Goal: Task Accomplishment & Management: Use online tool/utility

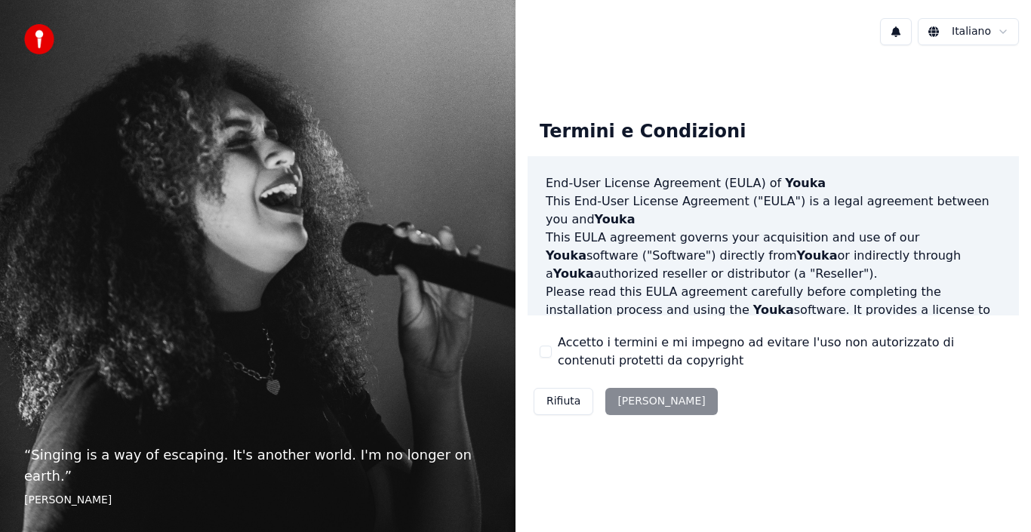
click at [633, 398] on div "Rifiuta [PERSON_NAME]" at bounding box center [625, 401] width 196 height 39
click at [624, 405] on div "Rifiuta Accetta" at bounding box center [625, 401] width 196 height 39
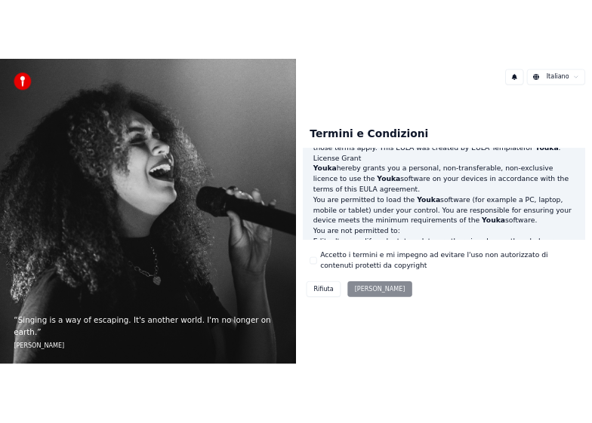
scroll to position [1035, 0]
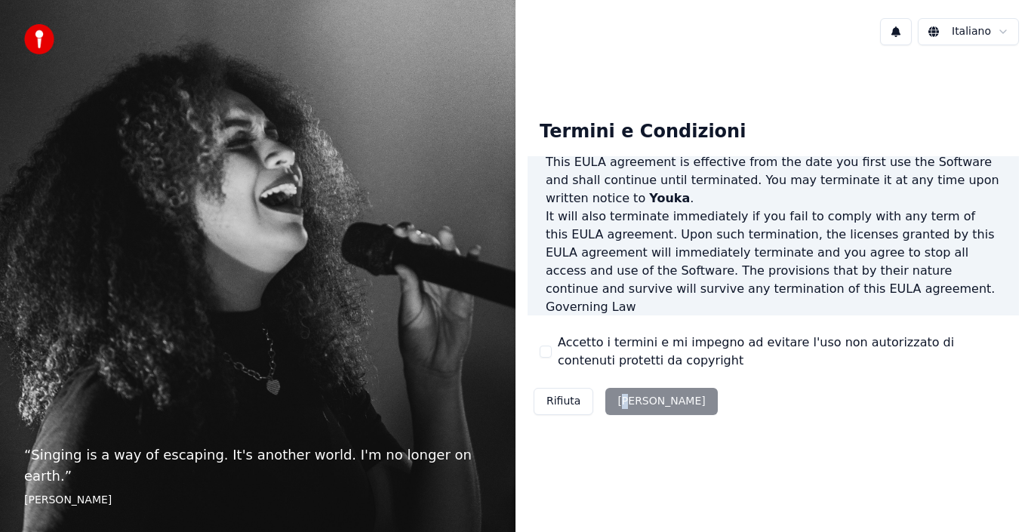
click at [626, 401] on div "Rifiuta Accetta" at bounding box center [625, 401] width 196 height 39
click at [637, 404] on div "Rifiuta Accetta" at bounding box center [625, 401] width 196 height 39
click at [544, 344] on div "Accetto i termini e mi impegno ad evitare l'uso non autorizzato di contenuti pr…" at bounding box center [773, 352] width 467 height 36
click at [546, 358] on button "Accetto i termini e mi impegno ad evitare l'uso non autorizzato di contenuti pr…" at bounding box center [546, 352] width 12 height 12
click at [634, 395] on button "Accetta" at bounding box center [661, 401] width 112 height 27
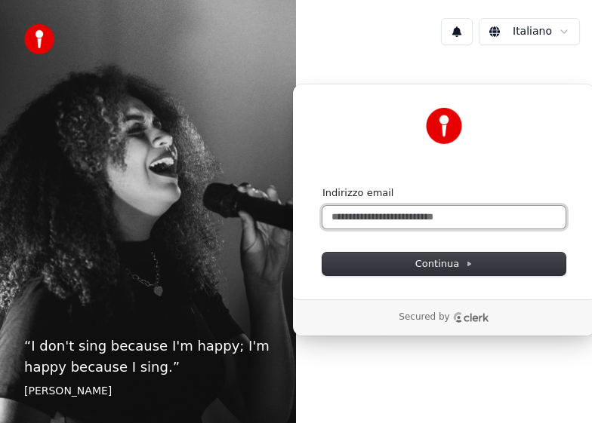
click at [371, 209] on input "Indirizzo email" at bounding box center [443, 217] width 243 height 23
click at [322, 186] on button "submit" at bounding box center [322, 186] width 0 height 0
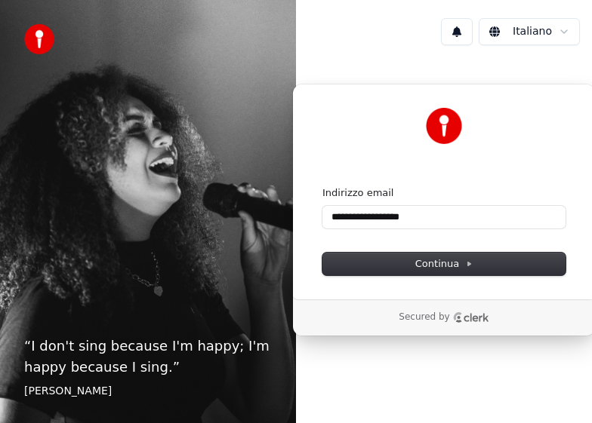
type input "**********"
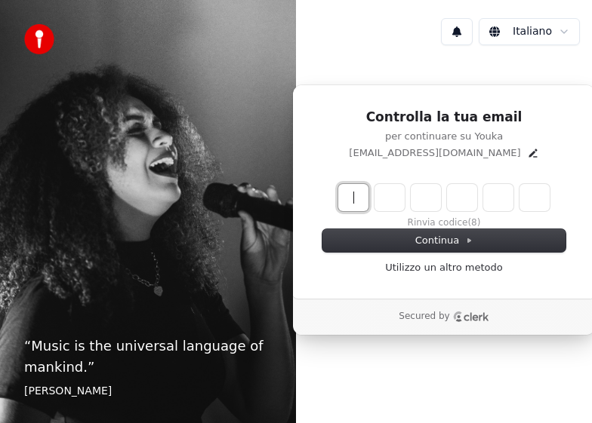
click at [348, 201] on input "Enter verification code" at bounding box center [458, 197] width 241 height 27
type input "******"
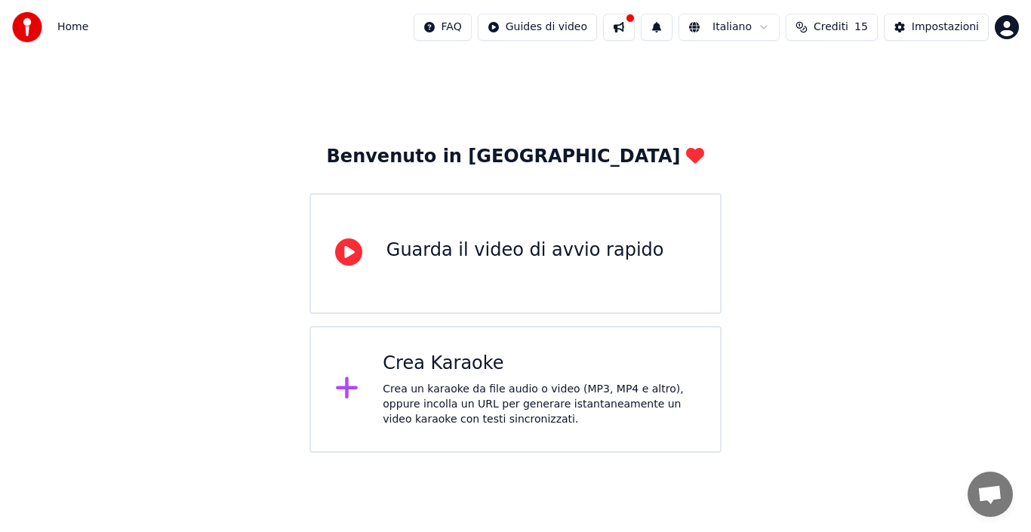
click at [470, 266] on div "Guarda il video di avvio rapido" at bounding box center [525, 253] width 278 height 30
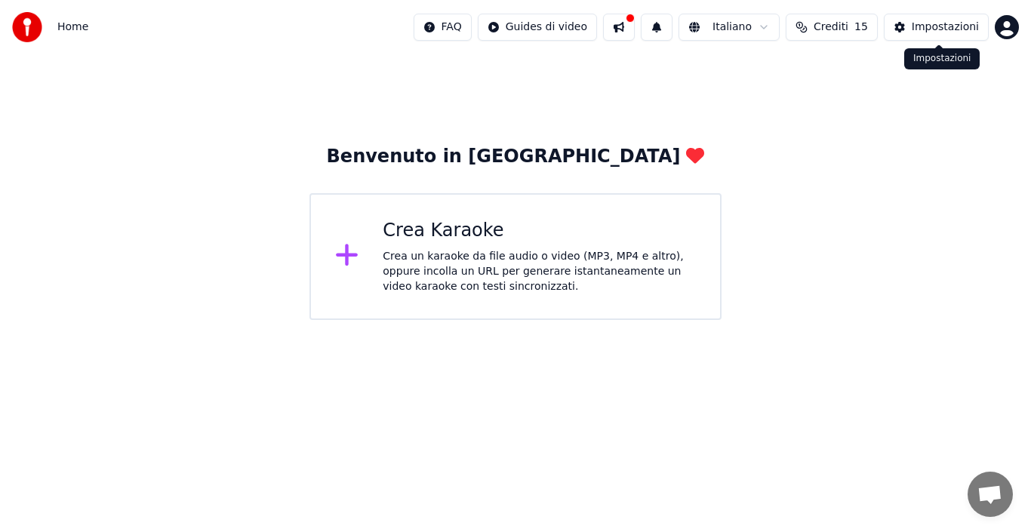
click at [955, 26] on div "Impostazioni" at bounding box center [945, 27] width 67 height 15
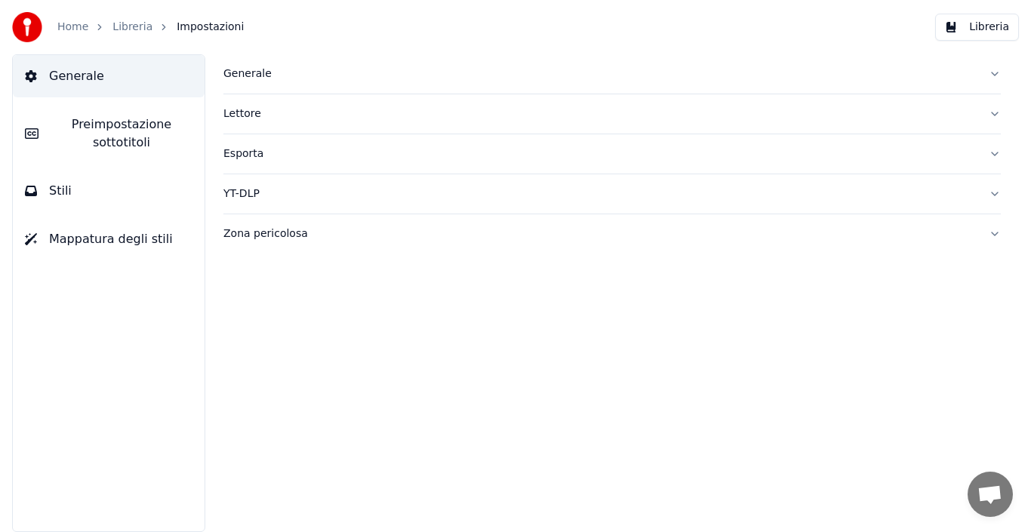
click at [265, 68] on div "Generale" at bounding box center [599, 73] width 753 height 15
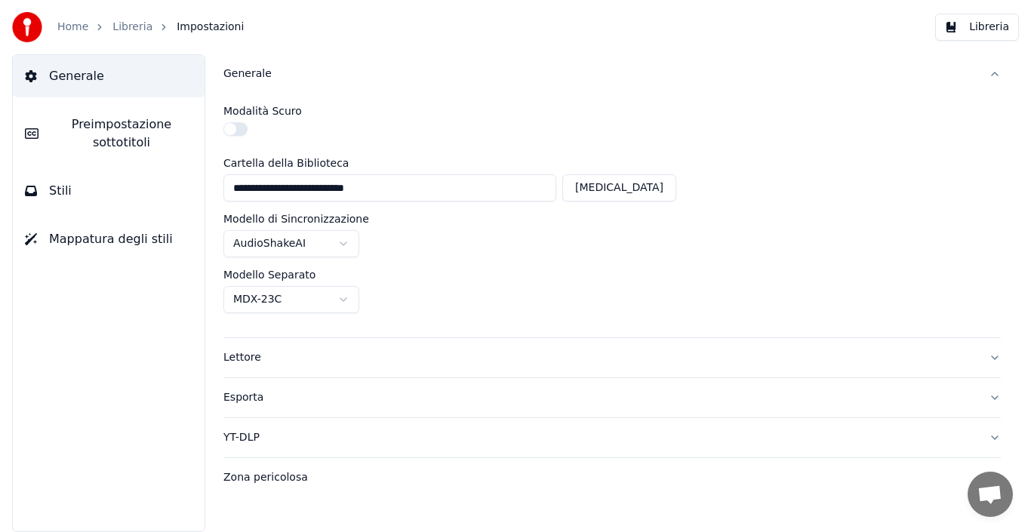
click at [651, 190] on button "[MEDICAL_DATA]" at bounding box center [619, 187] width 114 height 27
type input "**********"
click at [337, 245] on html "**********" at bounding box center [515, 266] width 1031 height 532
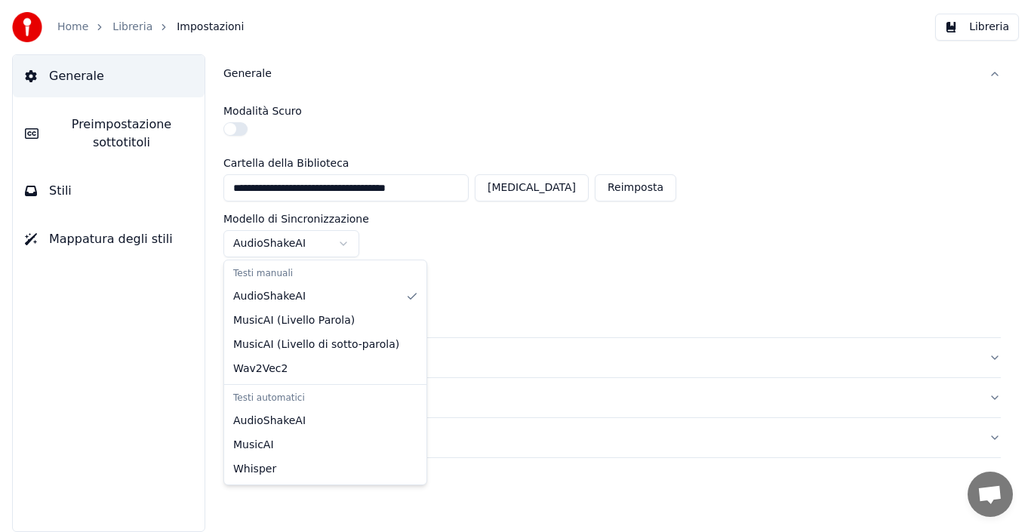
click at [338, 242] on html "**********" at bounding box center [515, 266] width 1031 height 532
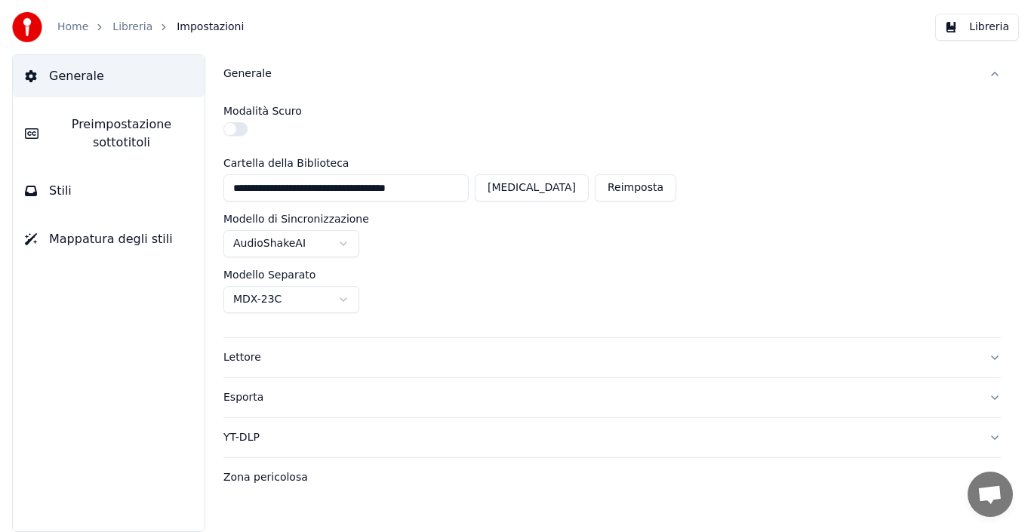
click at [989, 354] on button "Lettore" at bounding box center [611, 357] width 777 height 39
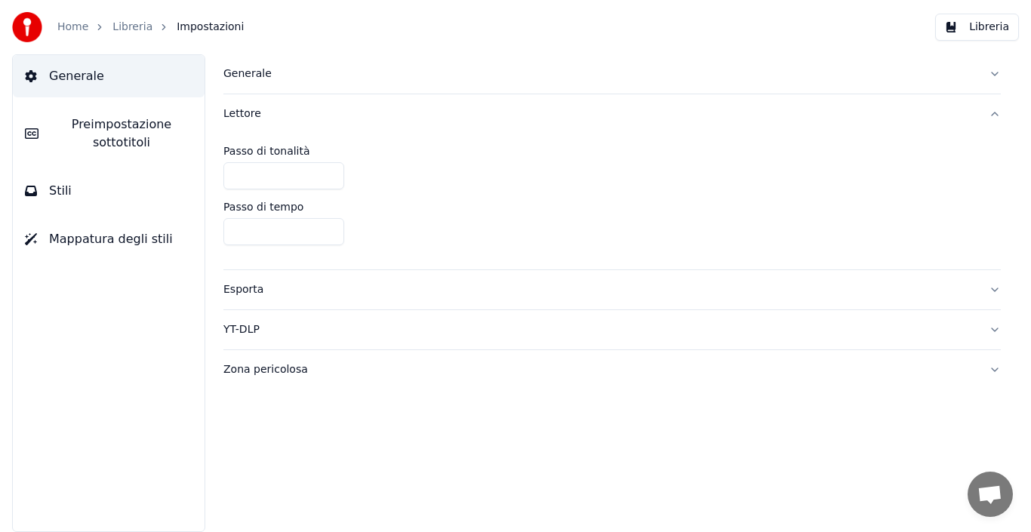
click at [989, 349] on button "YT-DLP" at bounding box center [611, 329] width 777 height 39
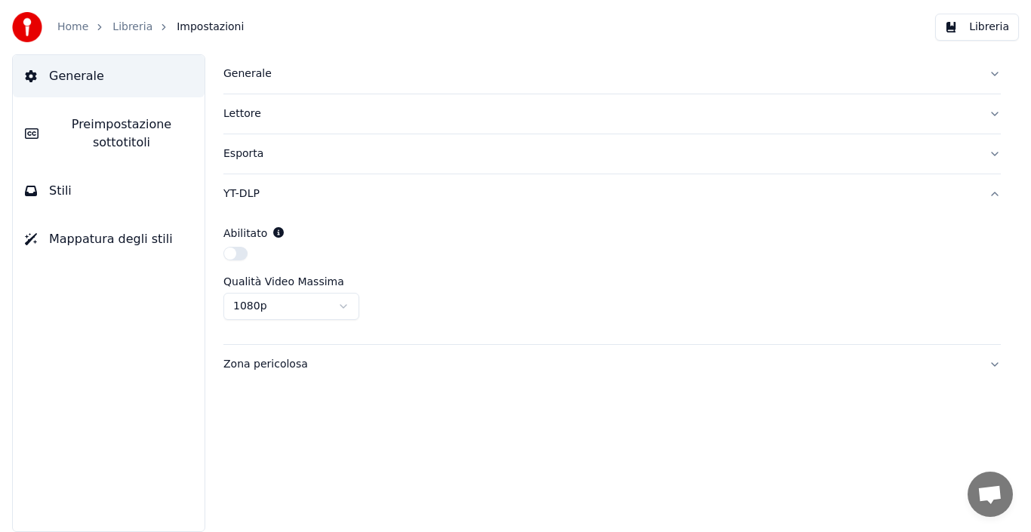
click at [1003, 371] on div "Generale [PERSON_NAME] YT-DLP Abilitato Qualità Video Massima 1080p Zona perico…" at bounding box center [612, 293] width 838 height 478
click at [992, 360] on button "Zona pericolosa" at bounding box center [611, 364] width 777 height 39
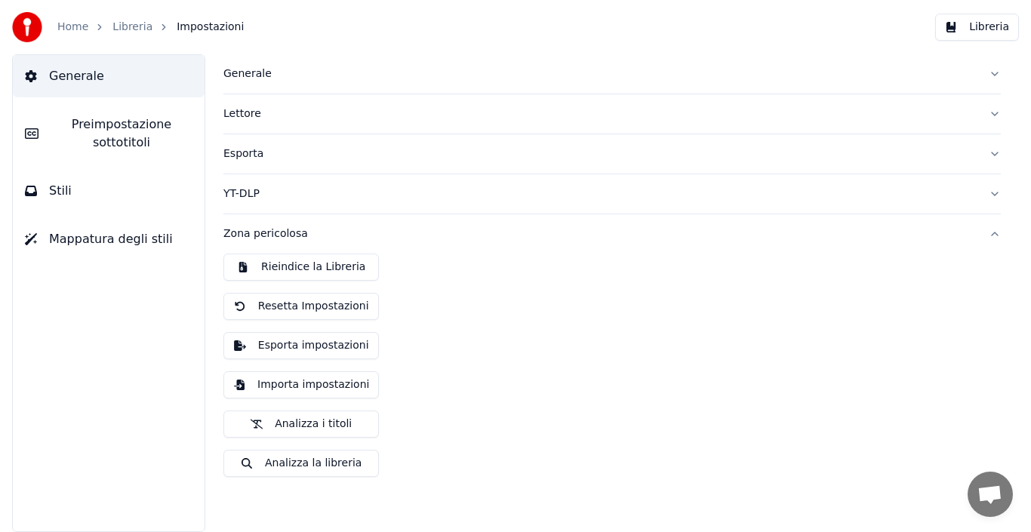
click at [992, 360] on div "Rieindice la Libreria Resetta Impostazioni Esporta impostazioni Importa imposta…" at bounding box center [611, 371] width 777 height 235
click at [83, 312] on div "Generale Preimpostazione sottotitoli Stili Mappatura degli stili" at bounding box center [108, 293] width 193 height 478
click at [69, 29] on link "Home" at bounding box center [72, 27] width 31 height 15
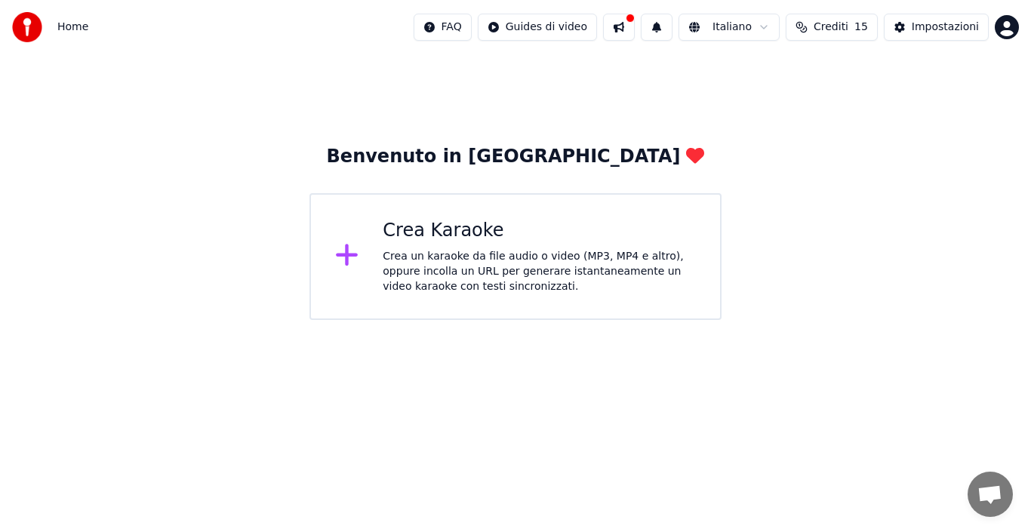
click at [635, 27] on button at bounding box center [619, 27] width 32 height 27
drag, startPoint x: 442, startPoint y: 161, endPoint x: 442, endPoint y: 151, distance: 9.8
click at [442, 152] on div "Benvenuto in [GEOGRAPHIC_DATA]" at bounding box center [516, 157] width 378 height 24
click at [834, 37] on button "Crediti 15" at bounding box center [832, 27] width 92 height 27
click at [842, 140] on button "Aggiorna" at bounding box center [837, 139] width 85 height 27
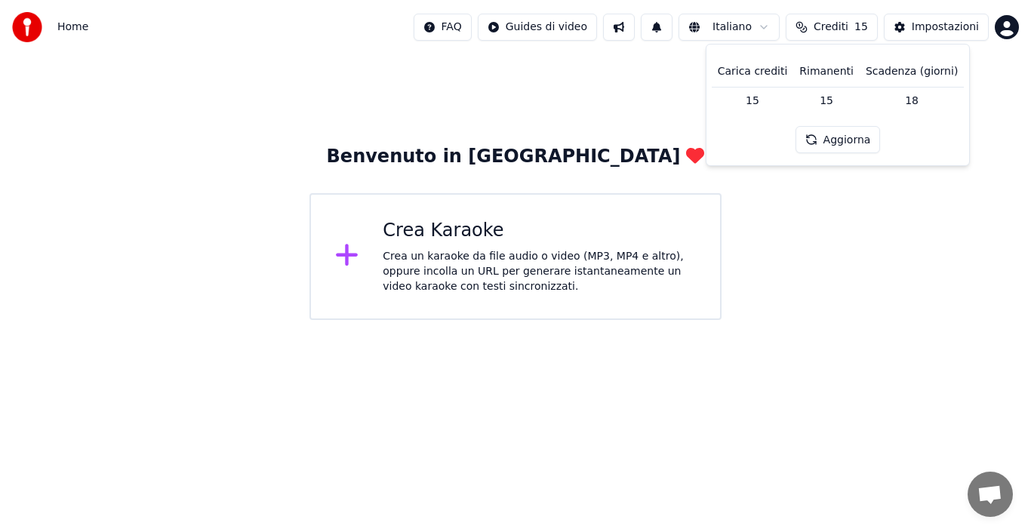
click at [846, 139] on button "Aggiorna" at bounding box center [837, 139] width 85 height 27
click at [815, 31] on button "Crediti 15" at bounding box center [832, 27] width 92 height 27
drag, startPoint x: 908, startPoint y: 223, endPoint x: 904, endPoint y: 212, distance: 11.9
click at [908, 222] on div "Benvenuto in Youka Crea Karaoke Crea un karaoke da file audio o video (MP3, MP4…" at bounding box center [515, 187] width 1031 height 266
click at [1004, 31] on html "Home FAQ Guides di video Italiano Crediti 15 Impostazioni Benvenuto in Youka Cr…" at bounding box center [515, 160] width 1031 height 320
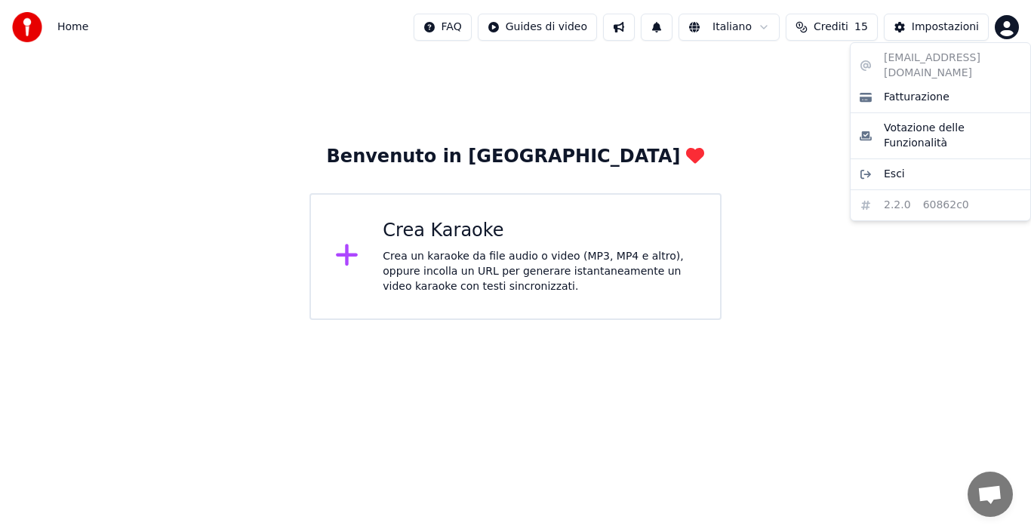
click at [1004, 31] on html "Home FAQ Guides di video Italiano Crediti 15 Impostazioni Benvenuto in Youka Cr…" at bounding box center [515, 160] width 1031 height 320
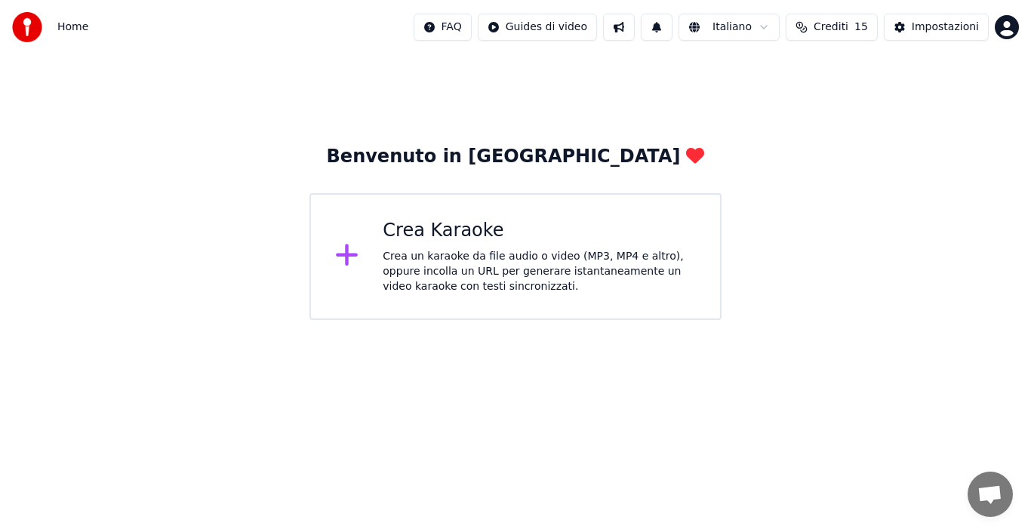
click at [898, 174] on div "Benvenuto in Youka Crea Karaoke Crea un karaoke da file audio o video (MP3, MP4…" at bounding box center [515, 187] width 1031 height 266
click at [349, 254] on icon at bounding box center [347, 254] width 24 height 27
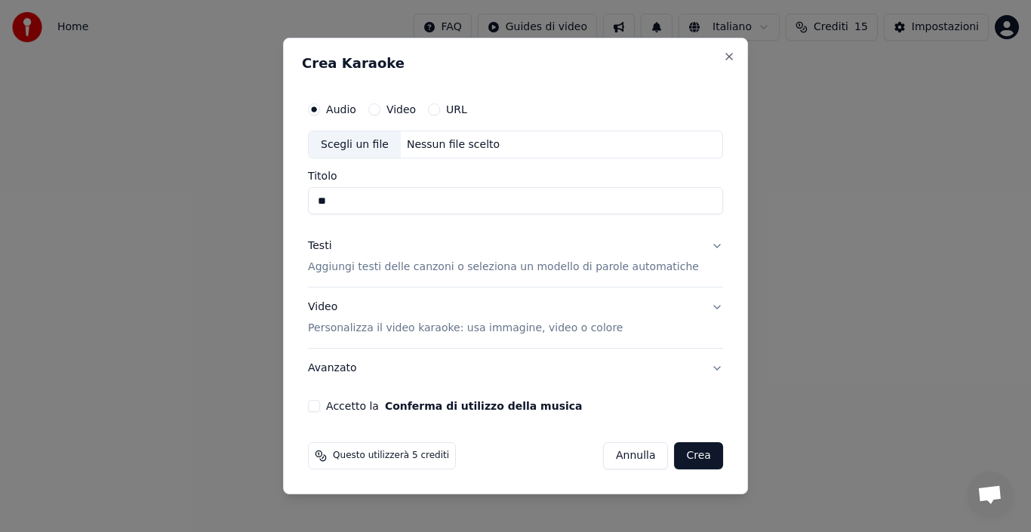
type input "*"
type input "**********"
click at [466, 274] on p "Aggiungi testi delle canzoni o seleziona un modello di parole automatiche" at bounding box center [503, 267] width 391 height 15
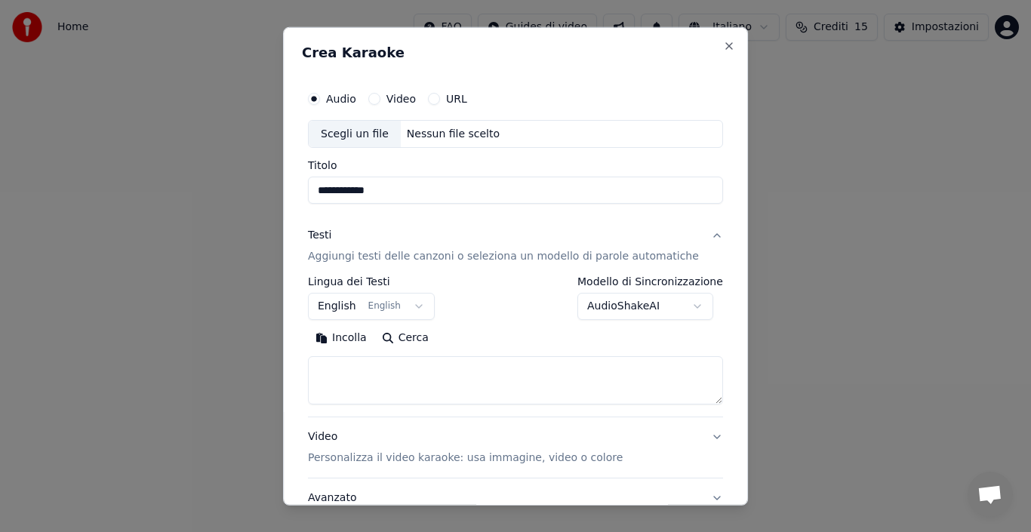
click at [348, 309] on button "English English" at bounding box center [371, 306] width 127 height 27
click at [269, 180] on div at bounding box center [515, 266] width 1031 height 532
click at [500, 313] on div "**********" at bounding box center [515, 298] width 415 height 44
click at [408, 307] on button "English English" at bounding box center [371, 306] width 127 height 27
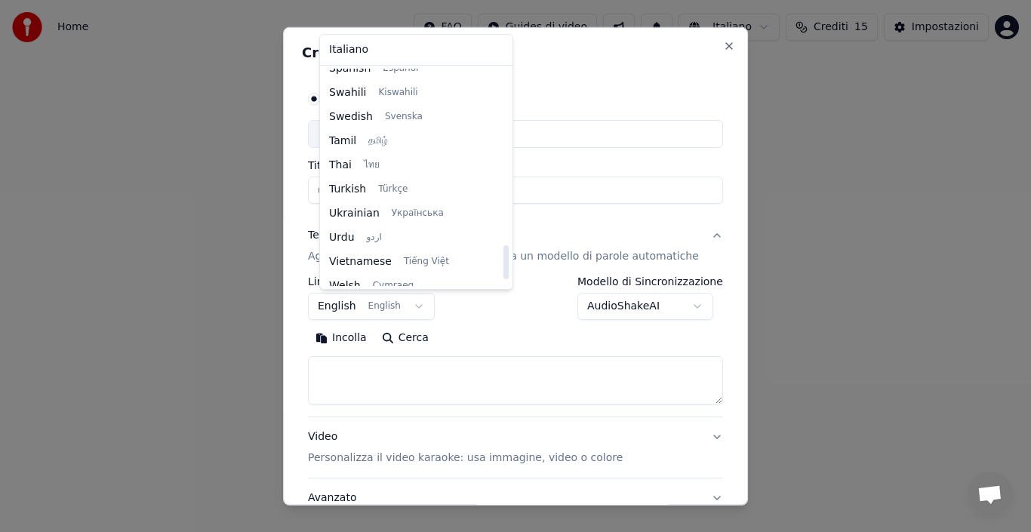
scroll to position [1158, 0]
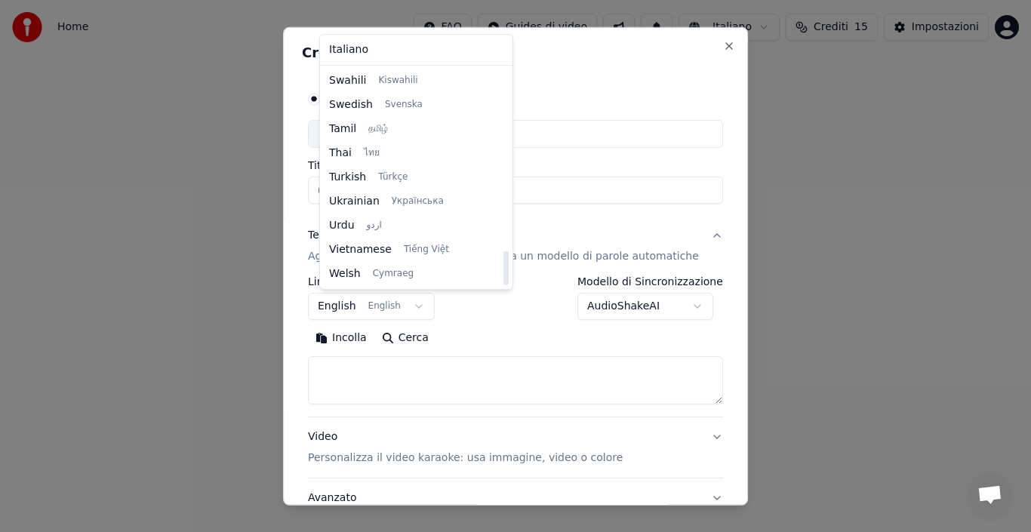
click at [546, 228] on body "**********" at bounding box center [515, 160] width 1031 height 320
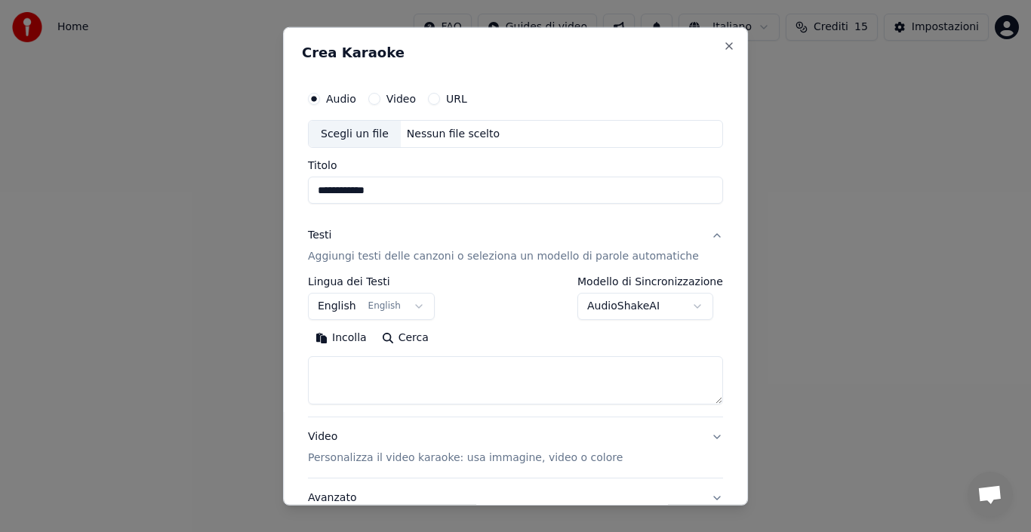
click at [413, 336] on button "Cerca" at bounding box center [405, 338] width 62 height 24
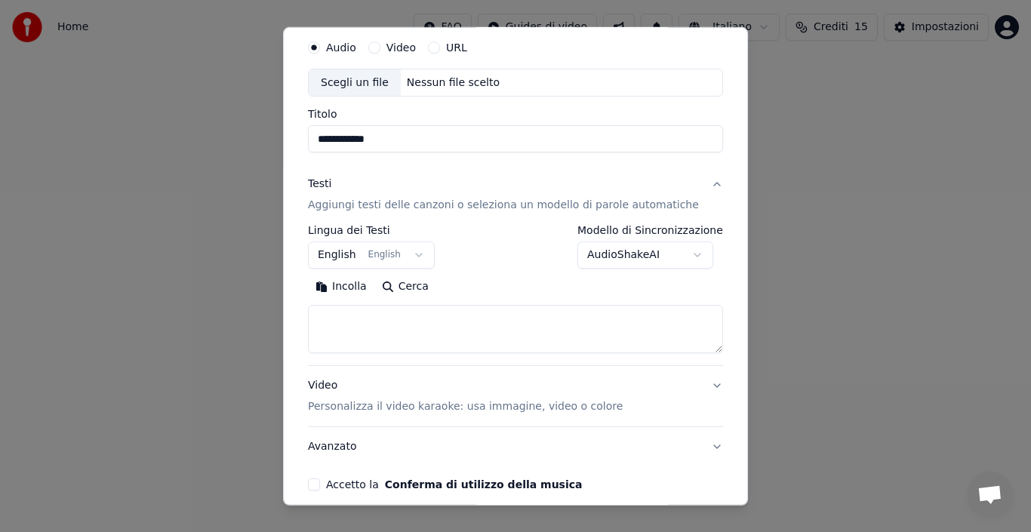
scroll to position [118, 0]
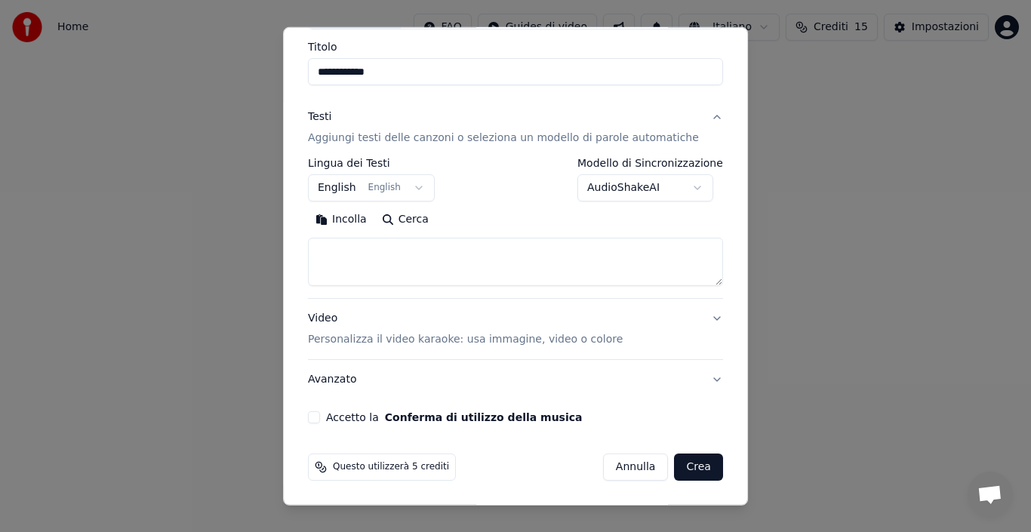
click at [427, 223] on button "Cerca" at bounding box center [405, 220] width 62 height 24
click at [392, 265] on textarea at bounding box center [515, 262] width 415 height 48
type textarea "**********"
click at [346, 223] on button "Cerca" at bounding box center [339, 220] width 62 height 24
click at [392, 257] on textarea "**********" at bounding box center [498, 262] width 380 height 48
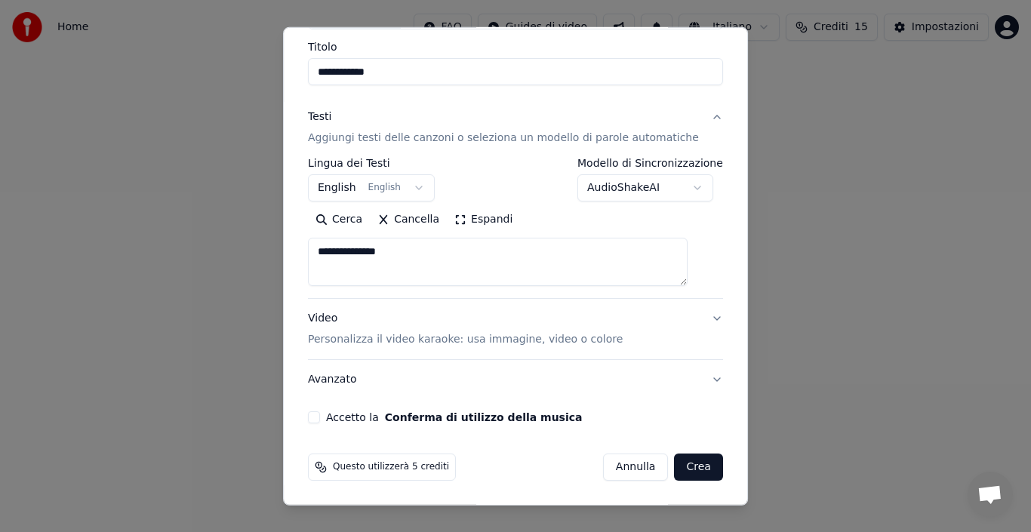
drag, startPoint x: 389, startPoint y: 248, endPoint x: 352, endPoint y: 250, distance: 37.0
click at [336, 248] on textarea "**********" at bounding box center [498, 262] width 380 height 48
drag, startPoint x: 420, startPoint y: 255, endPoint x: 318, endPoint y: 255, distance: 101.9
click at [318, 255] on div "**********" at bounding box center [515, 193] width 427 height 471
click at [694, 315] on button "Video Personalizza il video karaoke: usa immagine, video o colore" at bounding box center [515, 329] width 415 height 60
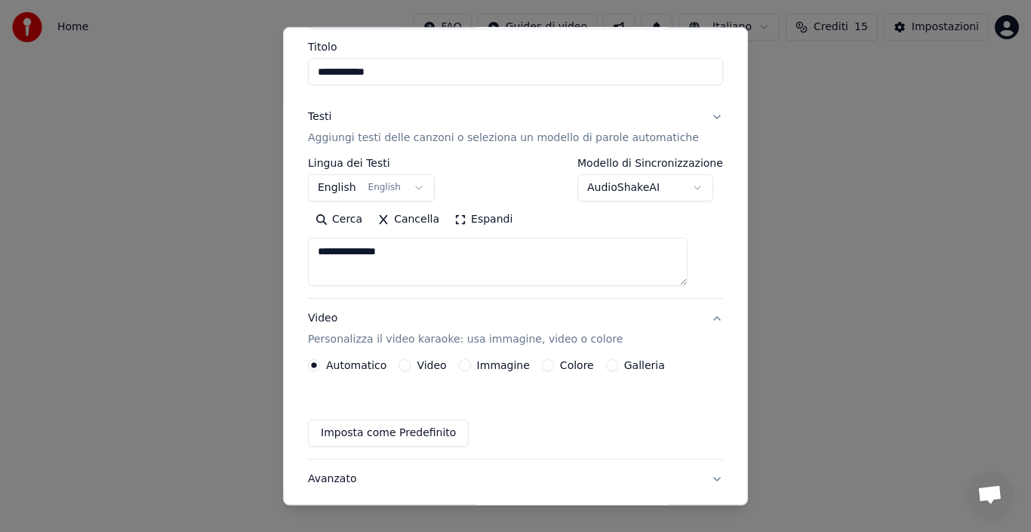
scroll to position [78, 0]
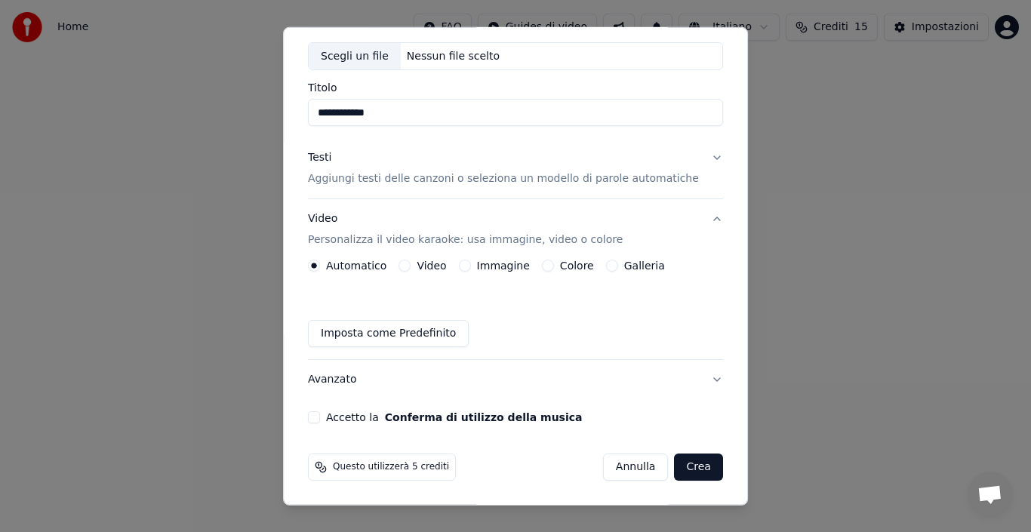
click at [440, 242] on p "Personalizza il video karaoke: usa immagine, video o colore" at bounding box center [465, 239] width 315 height 15
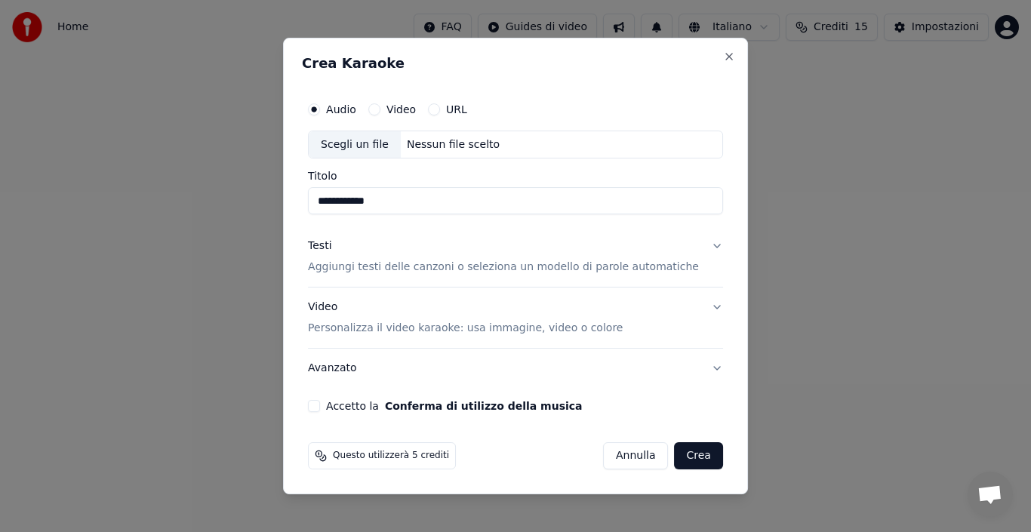
click at [440, 266] on p "Aggiungi testi delle canzoni o seleziona un modello di parole automatiche" at bounding box center [503, 267] width 391 height 15
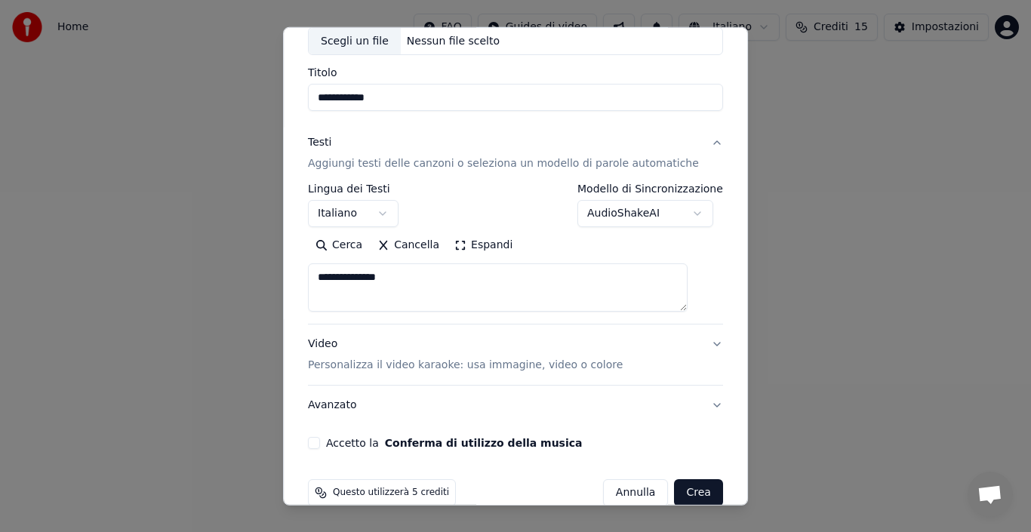
scroll to position [118, 0]
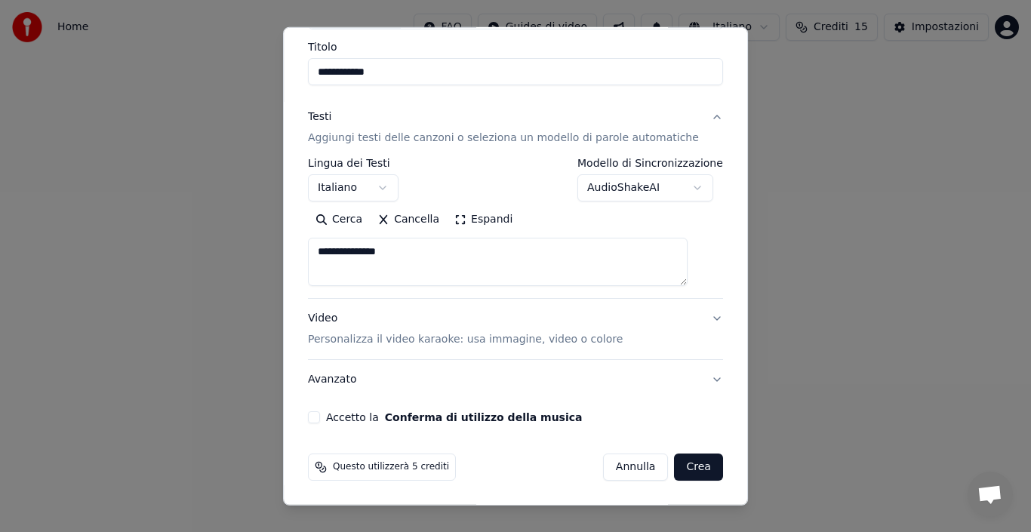
click at [694, 318] on button "Video Personalizza il video karaoke: usa immagine, video o colore" at bounding box center [515, 329] width 415 height 60
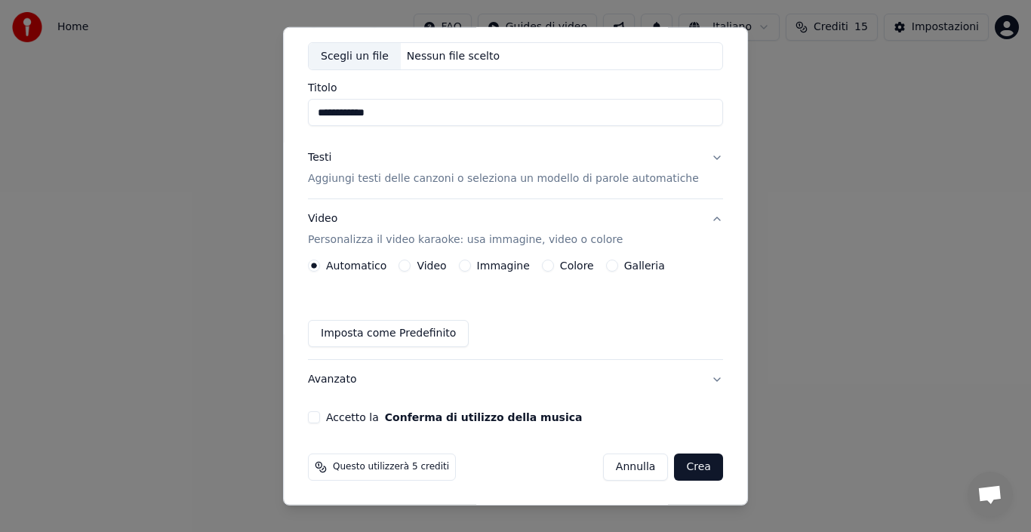
scroll to position [78, 0]
click at [407, 338] on button "Imposta come Predefinito" at bounding box center [388, 333] width 161 height 27
click at [691, 378] on button "Avanzato" at bounding box center [515, 379] width 415 height 39
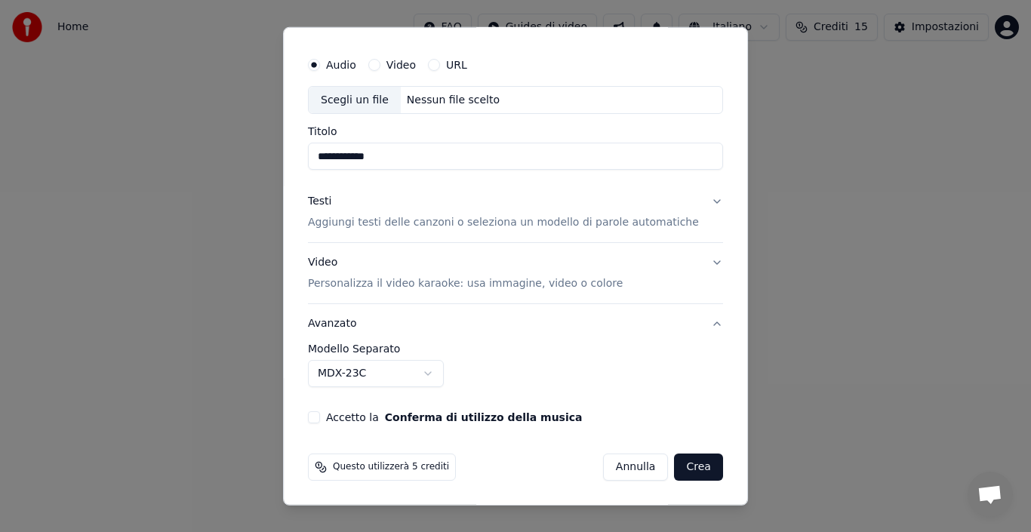
scroll to position [0, 0]
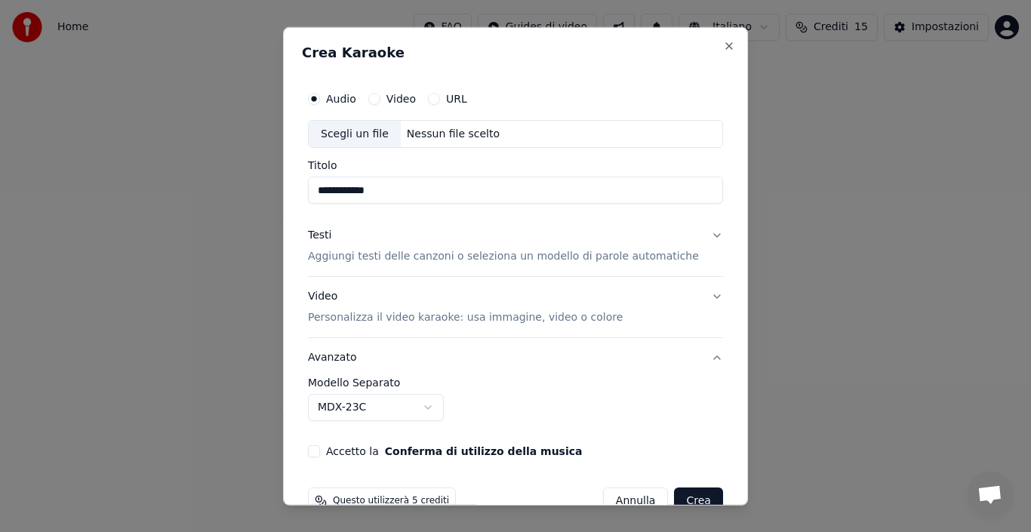
click at [380, 102] on button "Video" at bounding box center [374, 98] width 12 height 12
click at [388, 192] on input "Titolo" at bounding box center [515, 190] width 415 height 27
click at [349, 132] on div "Scegli un file" at bounding box center [355, 133] width 92 height 27
click at [320, 101] on button "Audio" at bounding box center [314, 98] width 12 height 12
click at [365, 133] on div "Scegli un file" at bounding box center [355, 133] width 92 height 27
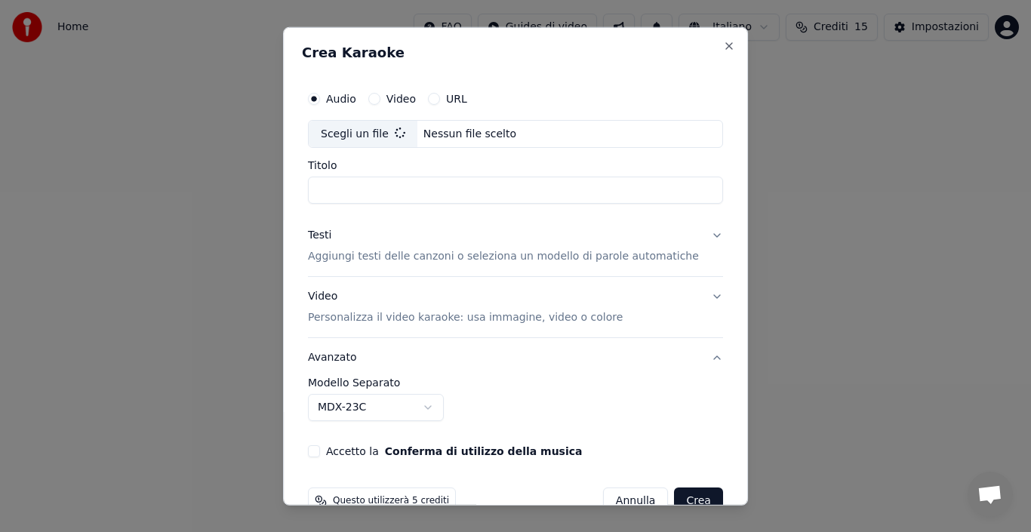
type input "**********"
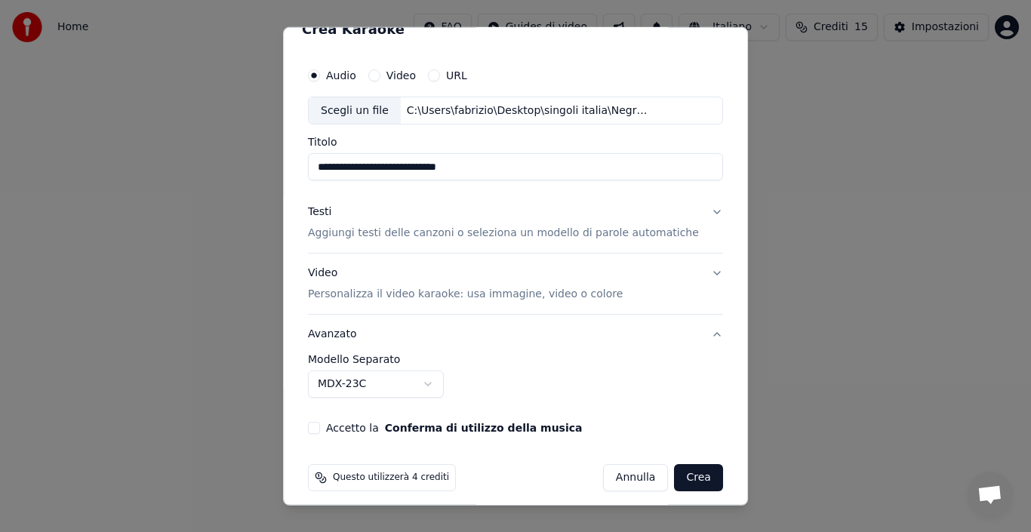
scroll to position [34, 0]
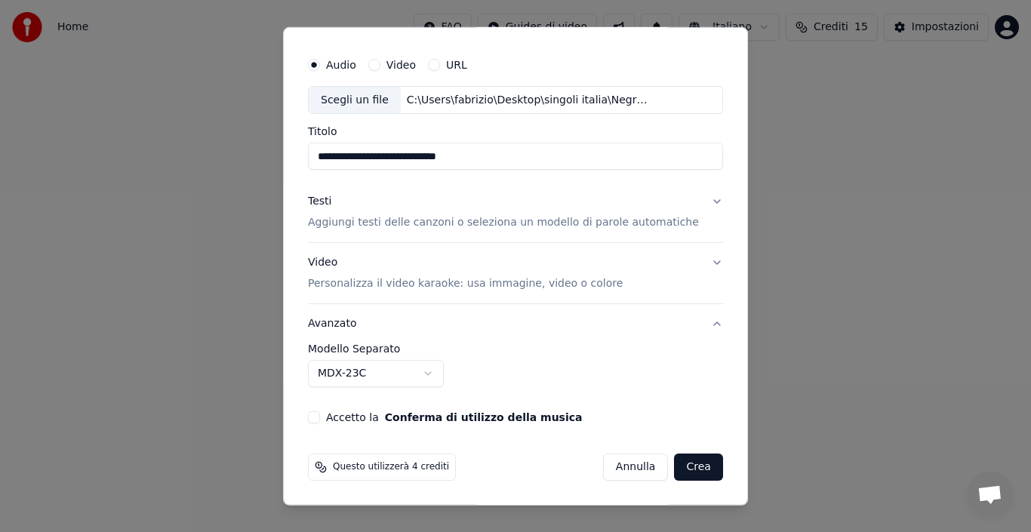
click at [678, 472] on button "Crea" at bounding box center [699, 467] width 48 height 27
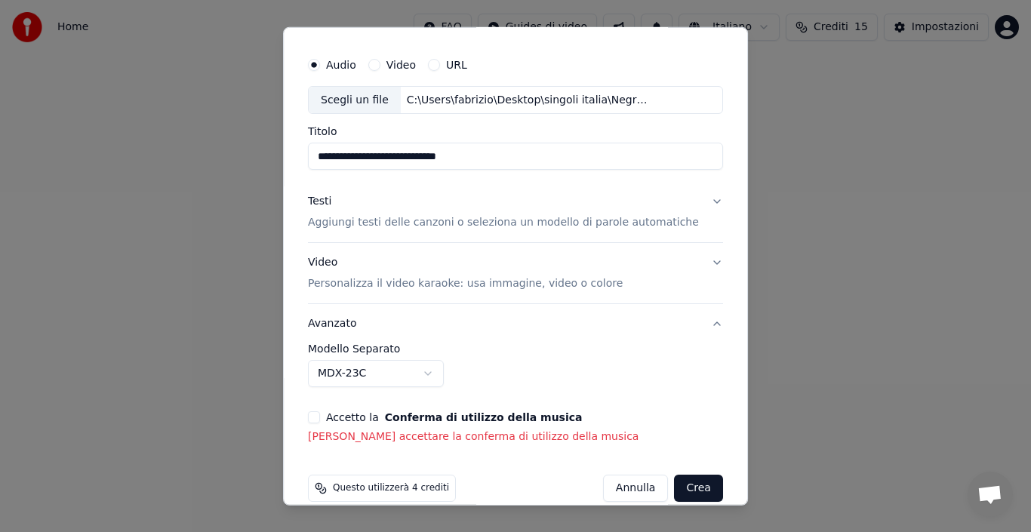
click at [320, 416] on button "Accetto la Conferma di utilizzo della musica" at bounding box center [314, 417] width 12 height 12
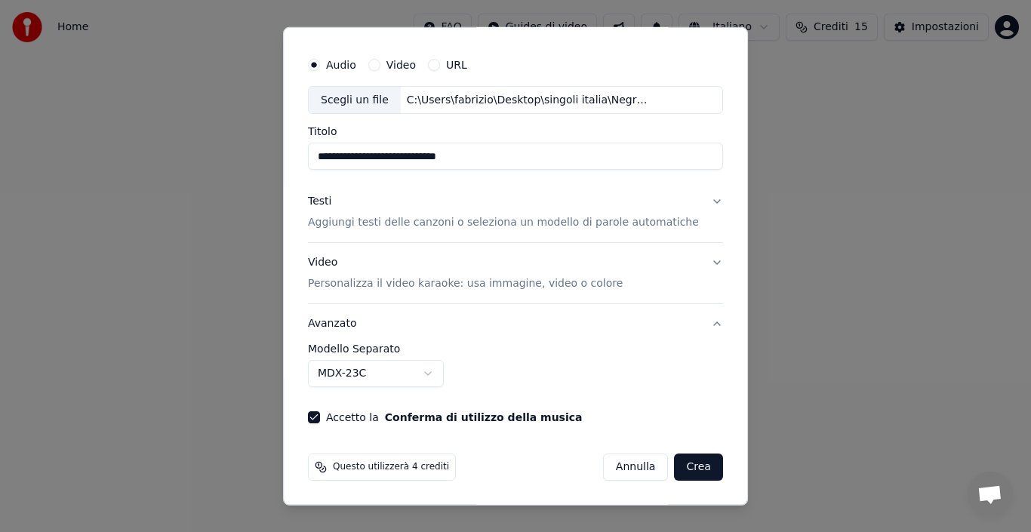
click at [675, 468] on button "Crea" at bounding box center [699, 467] width 48 height 27
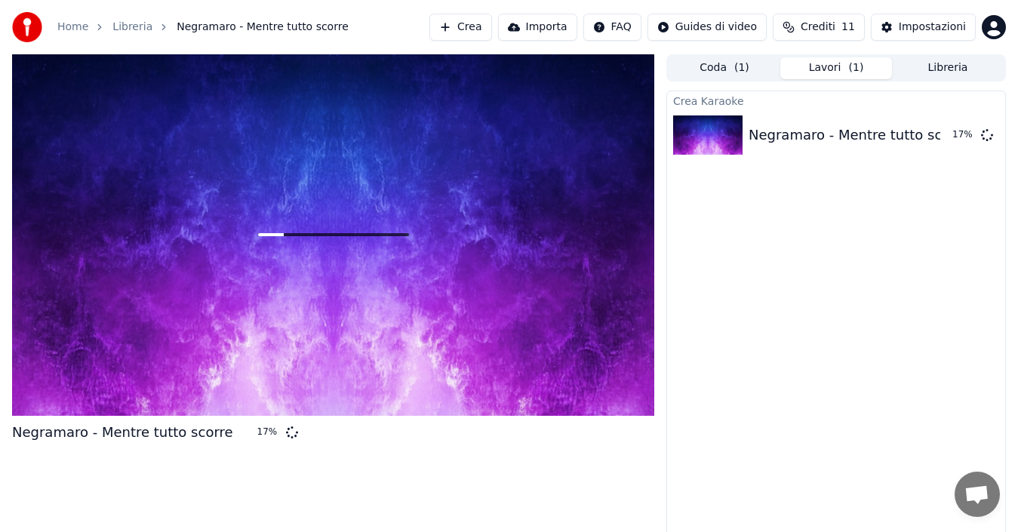
click at [698, 61] on button "Coda ( 1 )" at bounding box center [725, 68] width 112 height 22
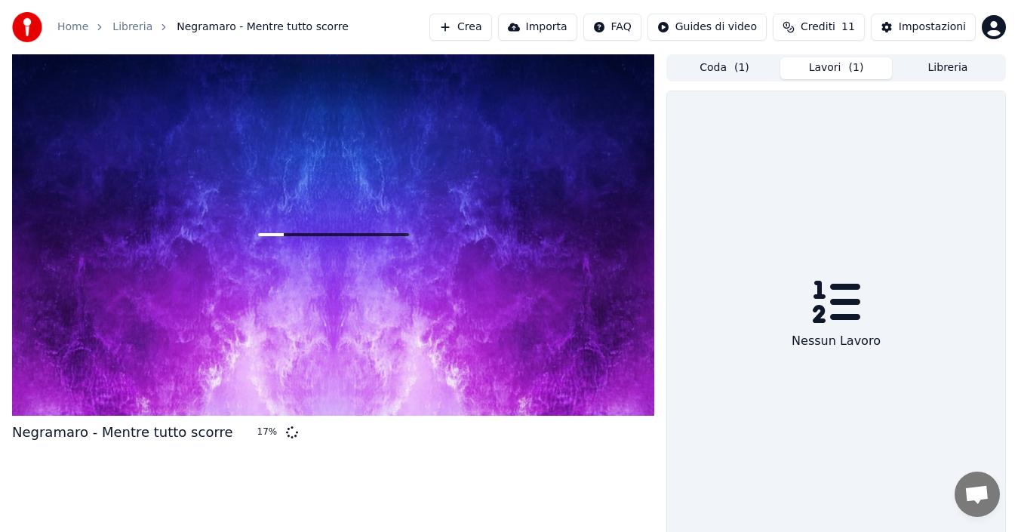
click at [837, 67] on button "Lavori ( 1 )" at bounding box center [836, 68] width 112 height 22
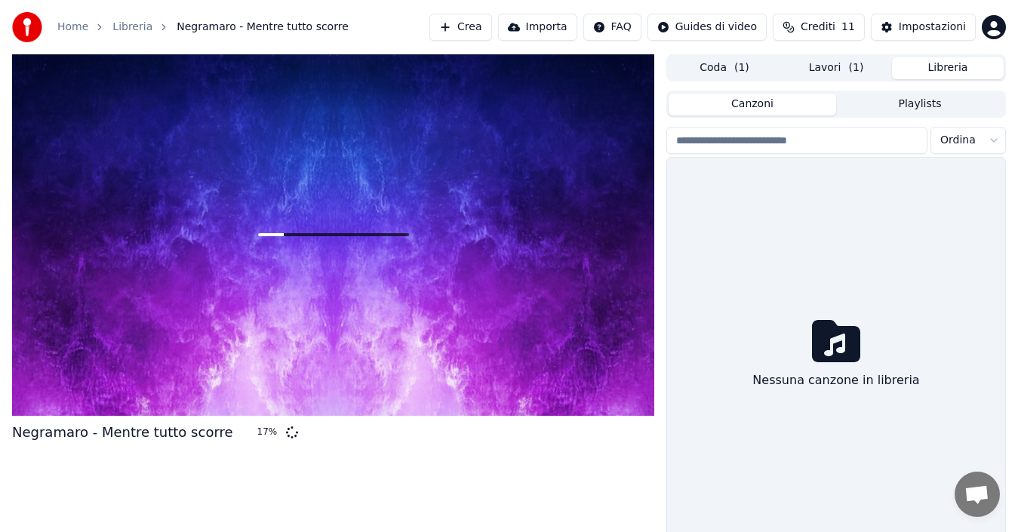
click at [938, 66] on button "Libreria" at bounding box center [948, 68] width 112 height 22
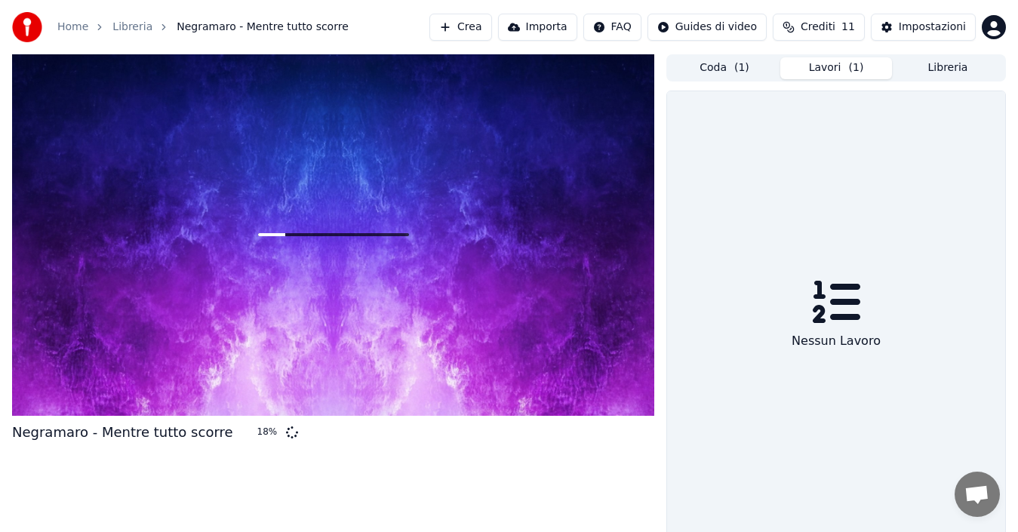
click at [809, 73] on button "Lavori ( 1 )" at bounding box center [836, 68] width 112 height 22
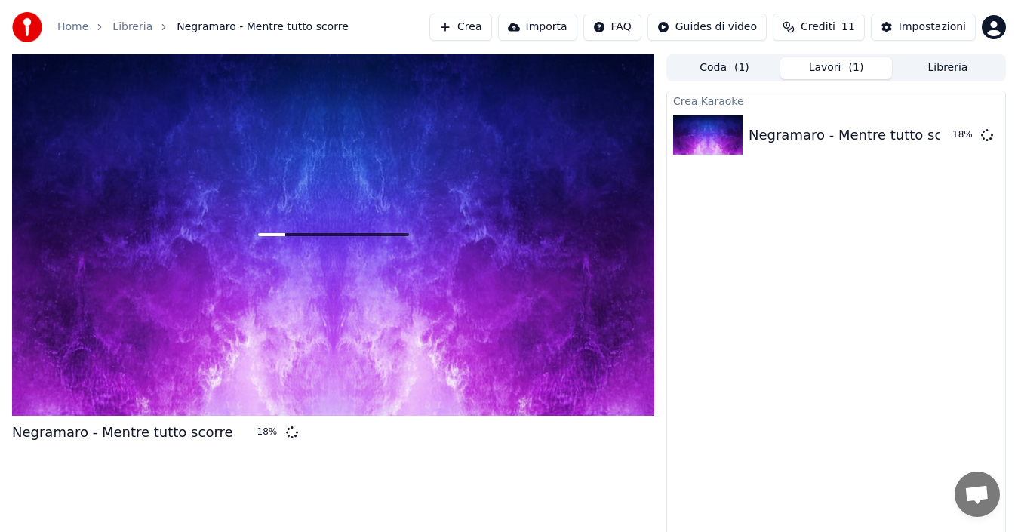
click at [735, 69] on span "( 1 )" at bounding box center [741, 67] width 15 height 15
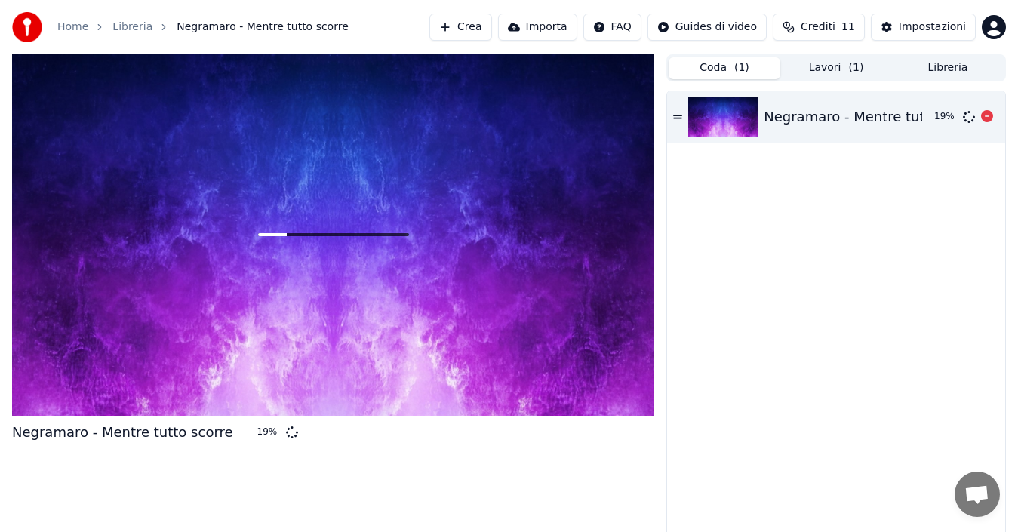
click at [678, 122] on div "Negramaro - Mentre tutto scorre 19 %" at bounding box center [836, 116] width 338 height 51
click at [986, 116] on icon at bounding box center [987, 116] width 12 height 12
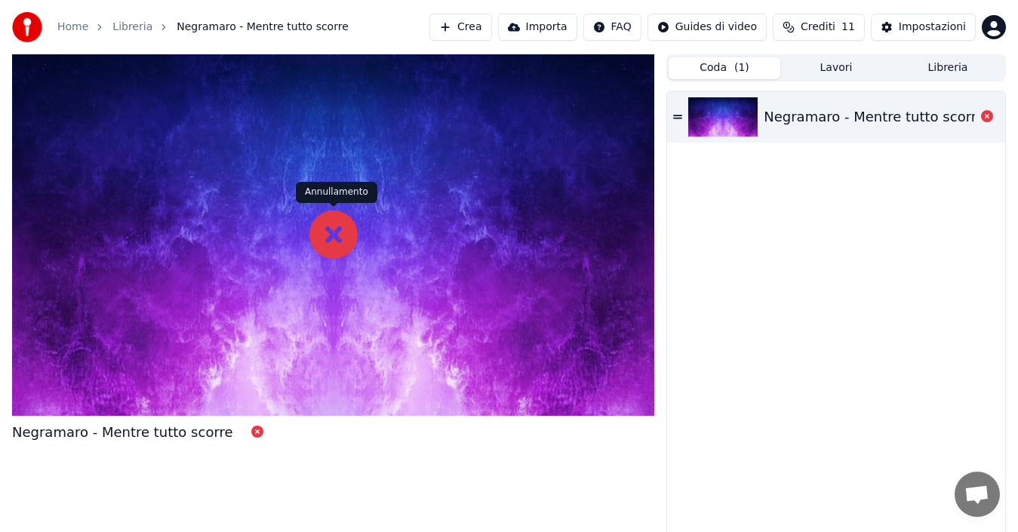
click at [324, 251] on icon at bounding box center [333, 235] width 48 height 48
click at [73, 22] on link "Home" at bounding box center [72, 27] width 31 height 15
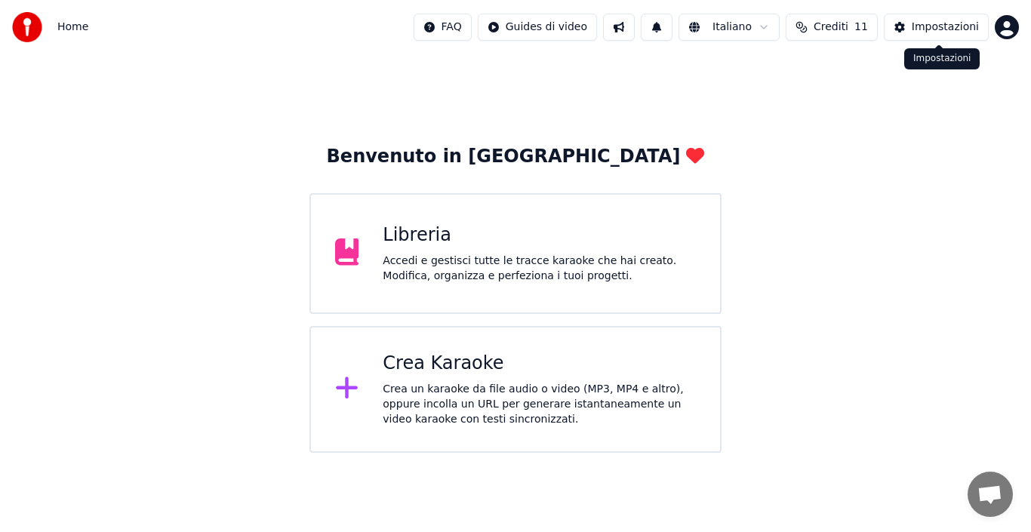
click at [954, 18] on button "Impostazioni" at bounding box center [936, 27] width 105 height 27
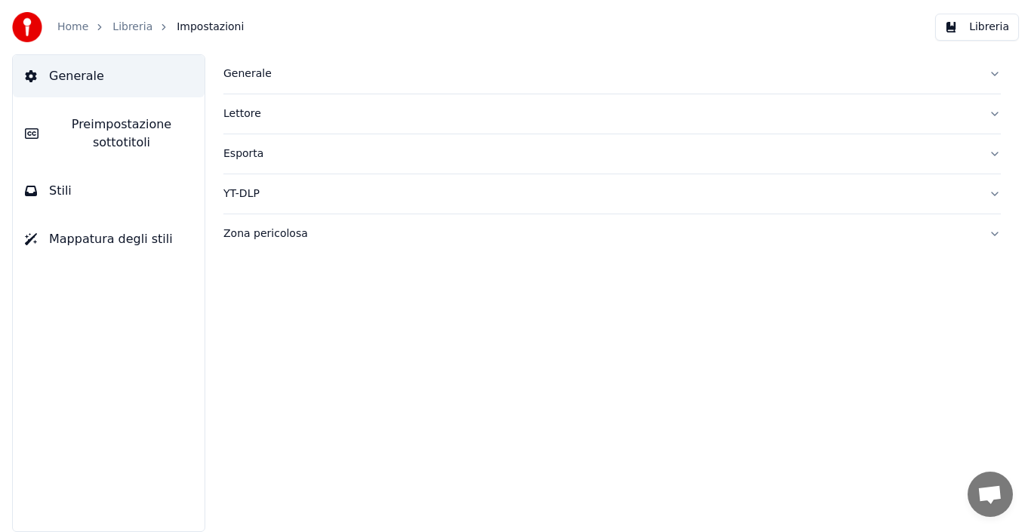
click at [264, 72] on div "Generale" at bounding box center [599, 73] width 753 height 15
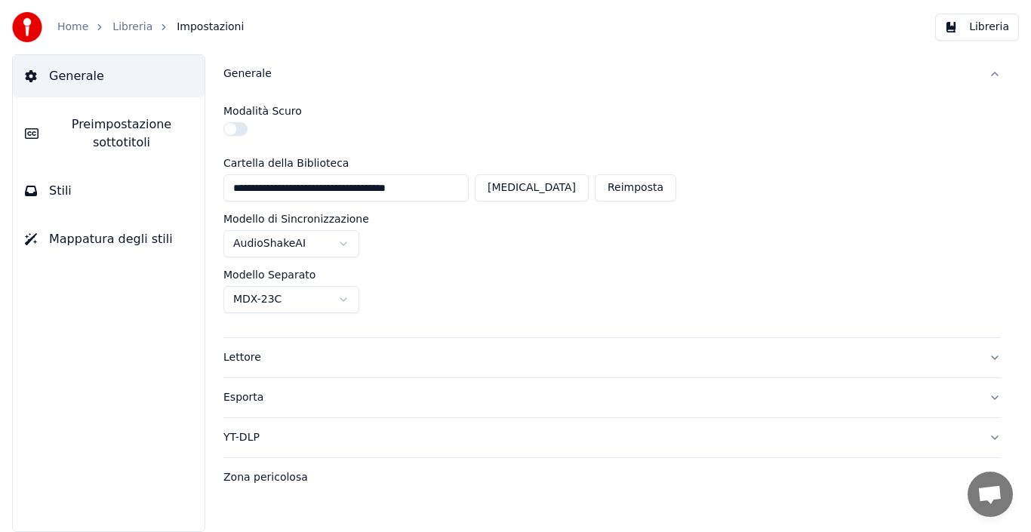
click at [548, 186] on button "[MEDICAL_DATA]" at bounding box center [532, 187] width 114 height 27
click at [352, 248] on html "**********" at bounding box center [515, 266] width 1031 height 532
click at [472, 245] on html "**********" at bounding box center [515, 266] width 1031 height 532
click at [69, 32] on link "Home" at bounding box center [72, 27] width 31 height 15
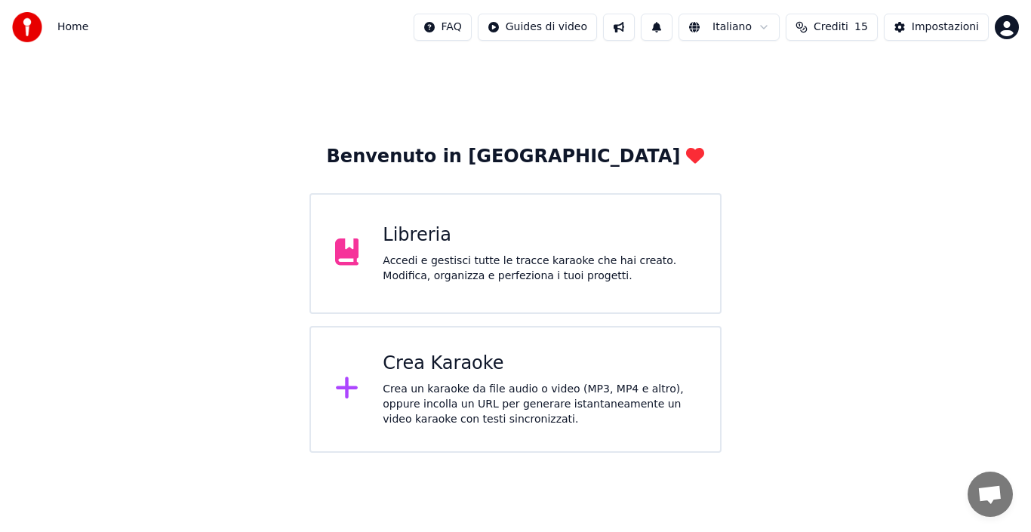
click at [355, 395] on icon at bounding box center [347, 387] width 24 height 27
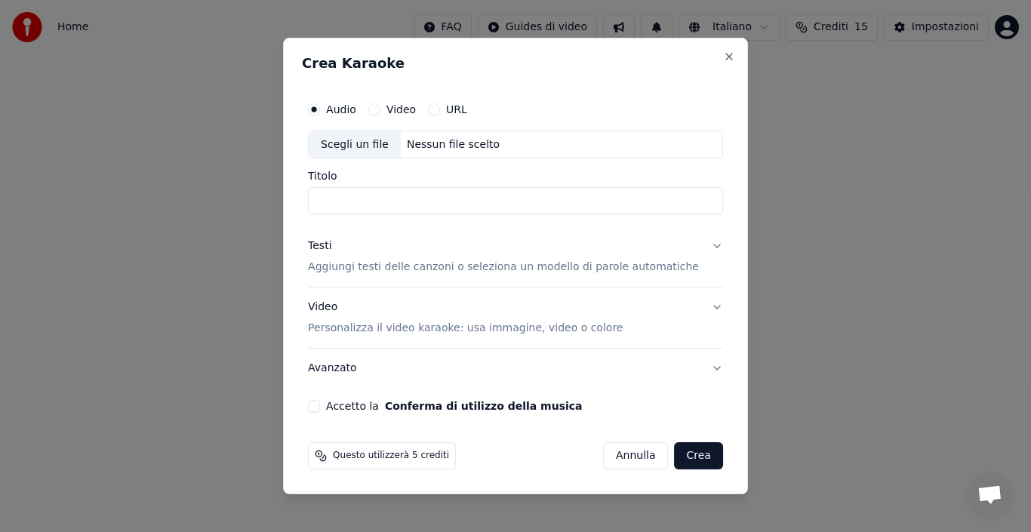
click at [362, 152] on div "Scegli un file" at bounding box center [355, 144] width 92 height 27
click at [416, 109] on label "Video" at bounding box center [400, 109] width 29 height 11
click at [380, 109] on button "Video" at bounding box center [374, 109] width 12 height 12
click at [464, 111] on label "URL" at bounding box center [456, 109] width 21 height 11
click at [440, 111] on button "URL" at bounding box center [434, 109] width 12 height 12
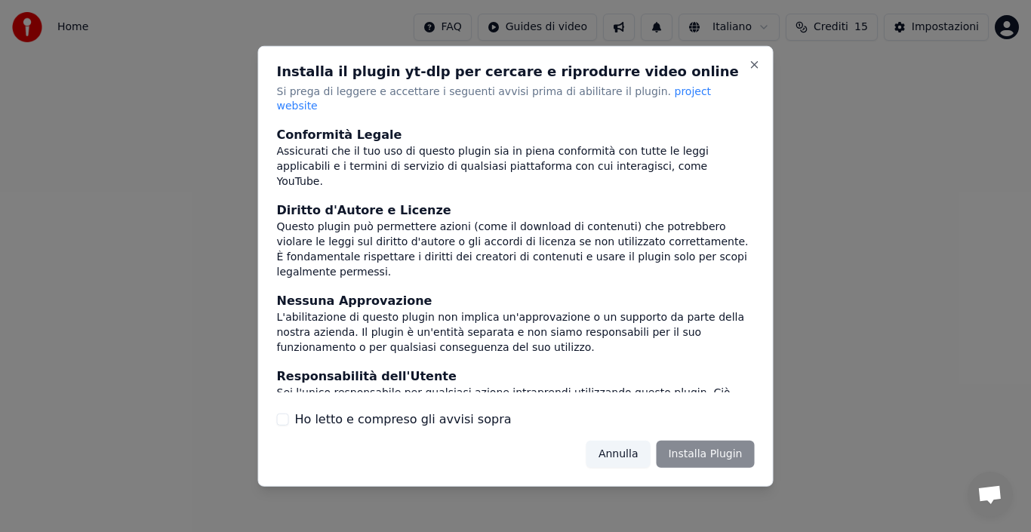
click at [291, 411] on div "Ho letto e compreso gli avvisi sopra" at bounding box center [516, 420] width 478 height 18
click at [280, 414] on button "Ho letto e compreso gli avvisi sopra" at bounding box center [283, 420] width 12 height 12
click at [727, 445] on button "Installa Plugin" at bounding box center [705, 454] width 98 height 27
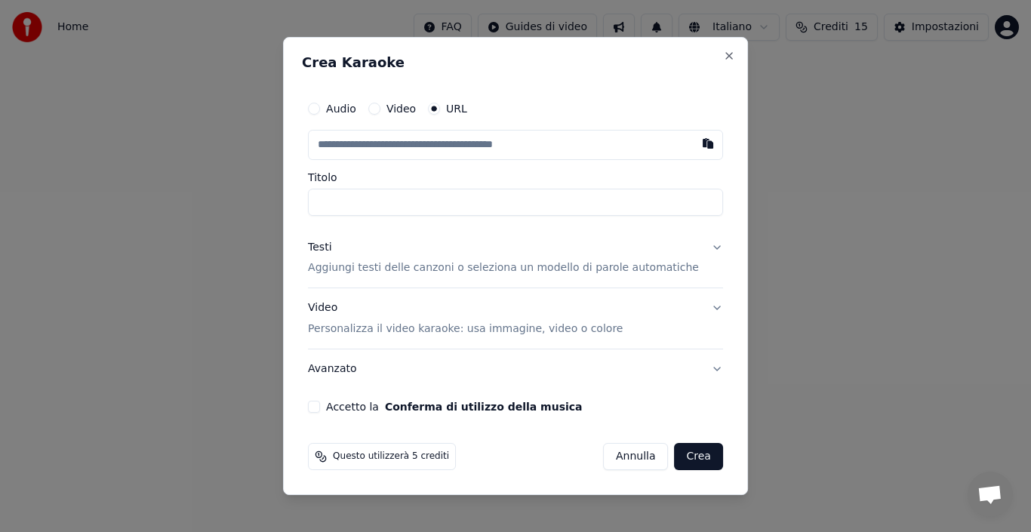
click at [380, 112] on button "Video" at bounding box center [374, 109] width 12 height 12
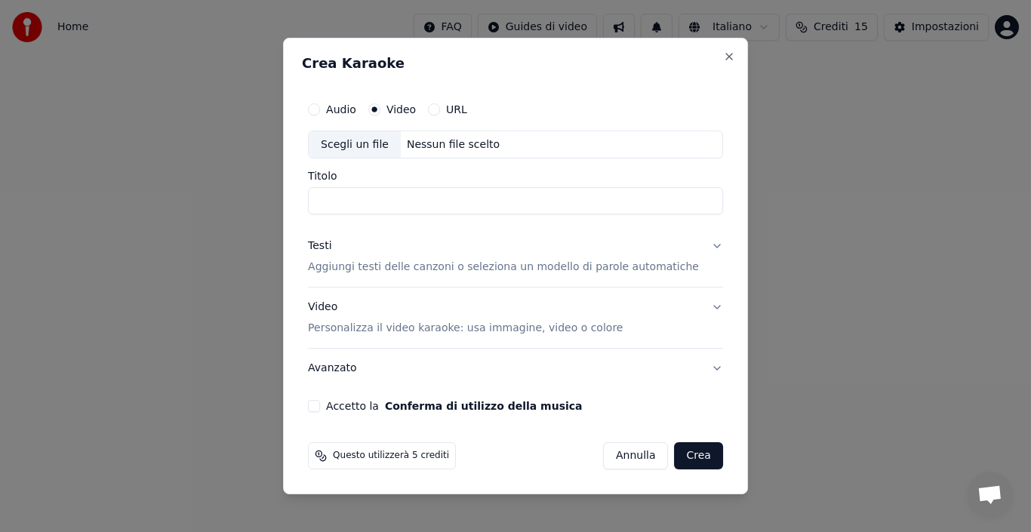
click at [440, 111] on button "URL" at bounding box center [434, 109] width 12 height 12
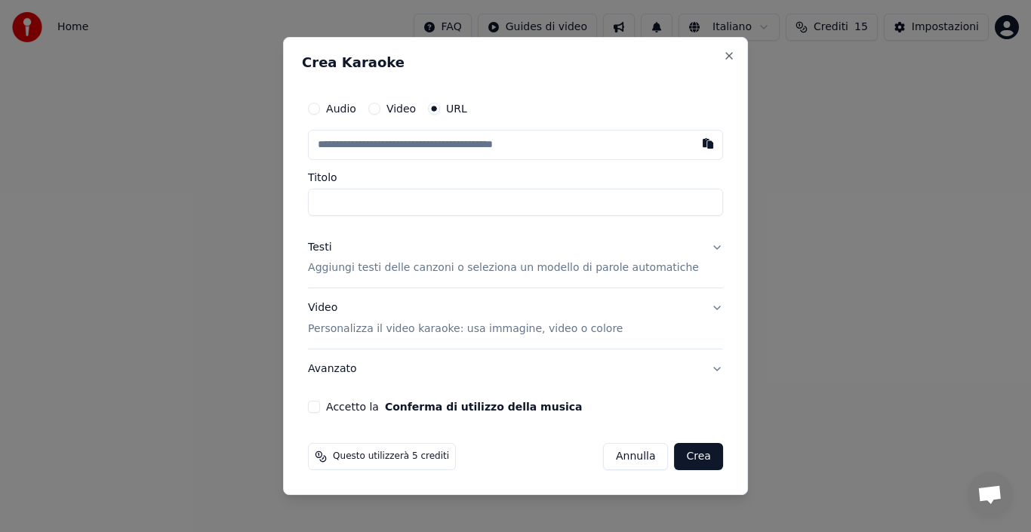
click at [380, 138] on input "text" at bounding box center [515, 145] width 415 height 30
click at [353, 201] on input "Titolo" at bounding box center [515, 202] width 415 height 27
type input "**********"
click at [382, 329] on p "Personalizza il video karaoke: usa immagine, video o colore" at bounding box center [465, 328] width 315 height 15
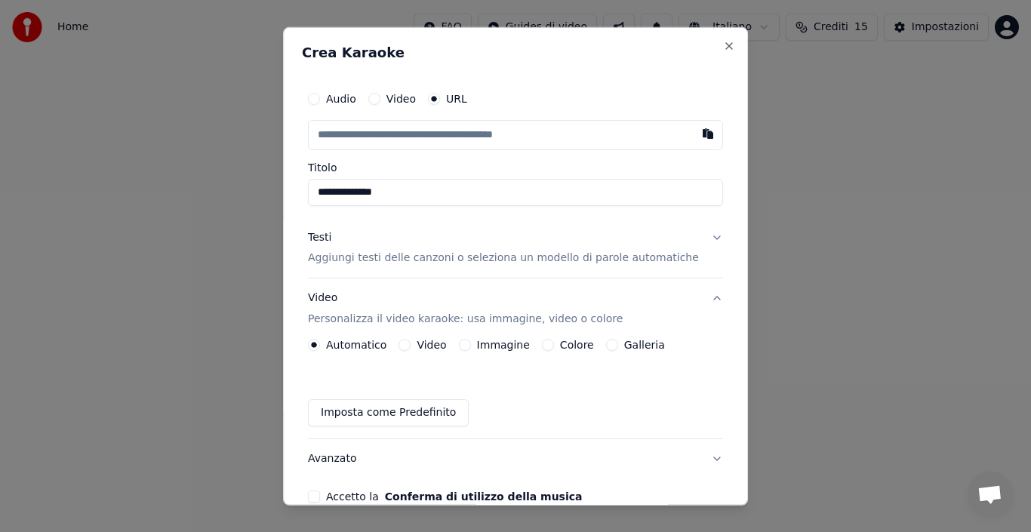
click at [346, 346] on label "Automatico" at bounding box center [356, 345] width 60 height 11
click at [320, 346] on button "Automatico" at bounding box center [314, 345] width 12 height 12
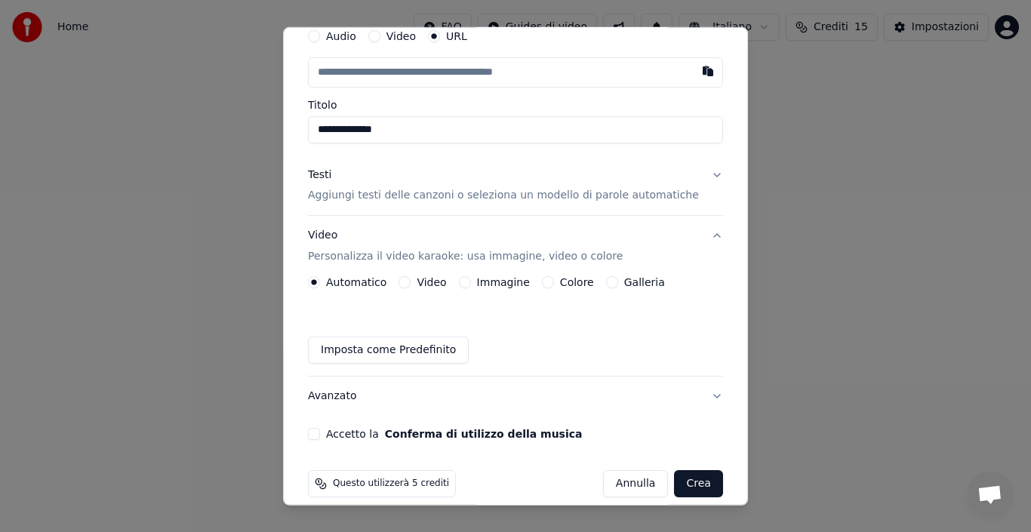
scroll to position [79, 0]
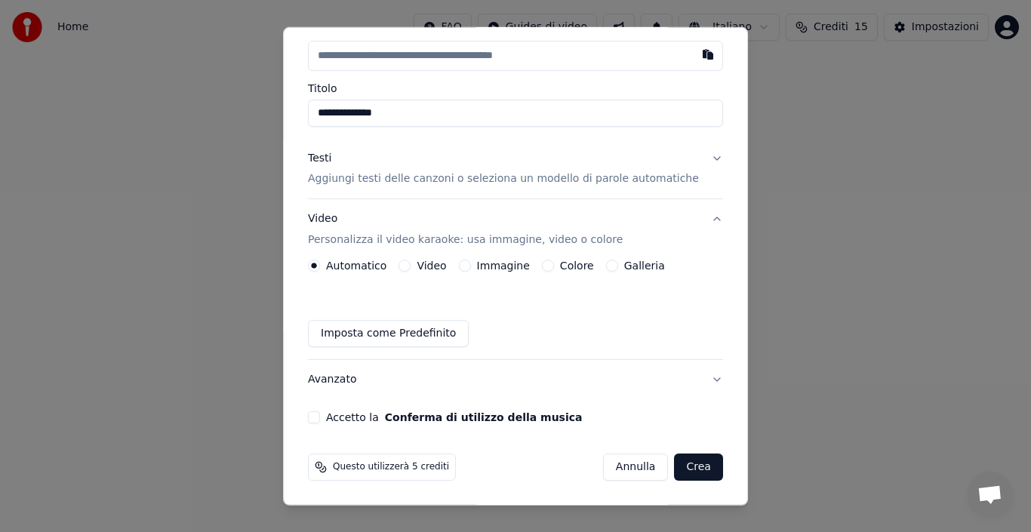
click at [320, 417] on button "Accetto la Conferma di utilizzo della musica" at bounding box center [314, 417] width 12 height 12
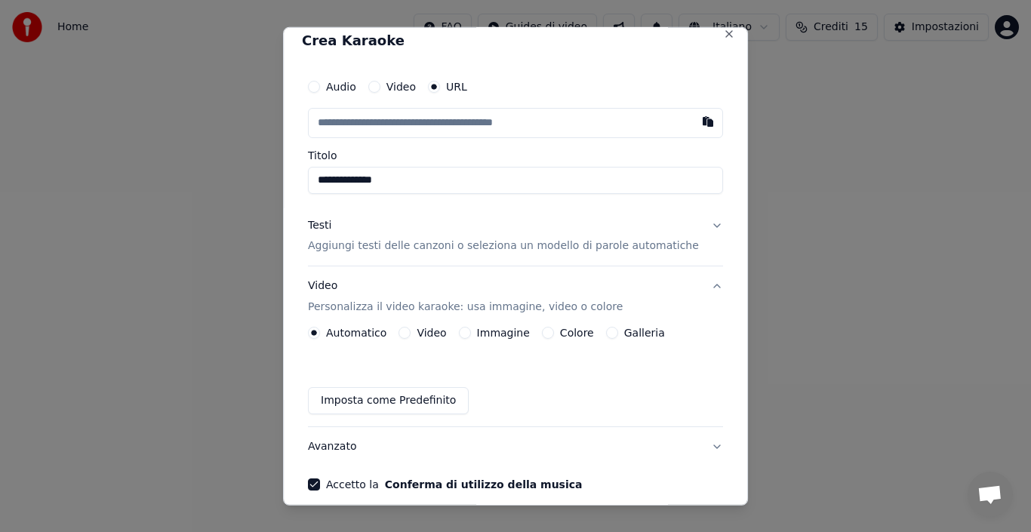
scroll to position [0, 0]
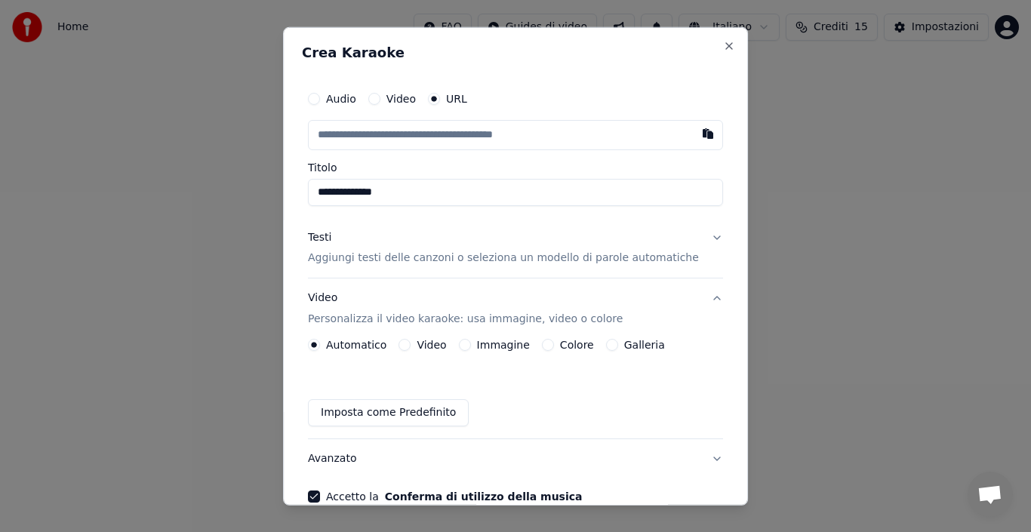
click at [384, 143] on input "text" at bounding box center [515, 134] width 415 height 30
click at [358, 140] on input "text" at bounding box center [515, 134] width 415 height 30
click at [363, 137] on input "text" at bounding box center [515, 134] width 415 height 30
click at [693, 131] on button "button" at bounding box center [708, 132] width 30 height 27
type input "**********"
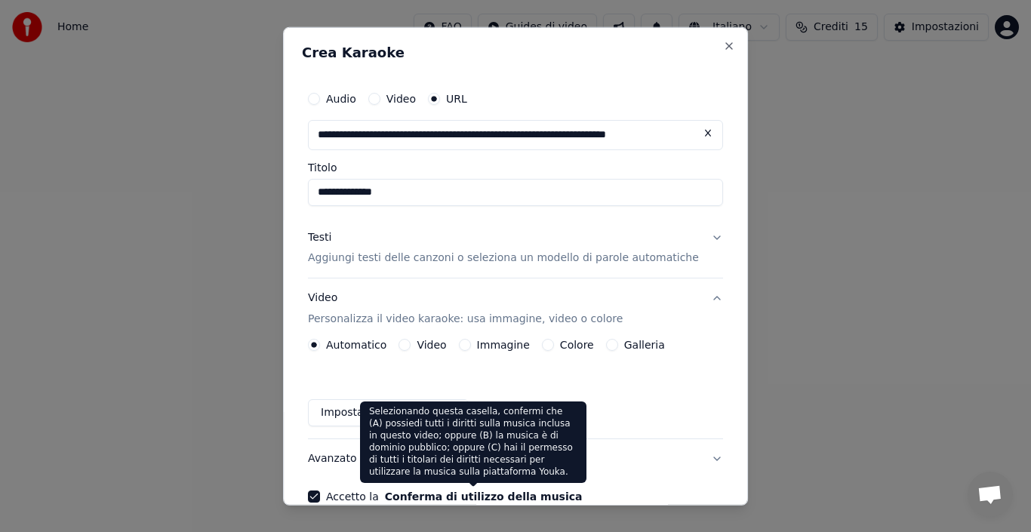
type input "**********"
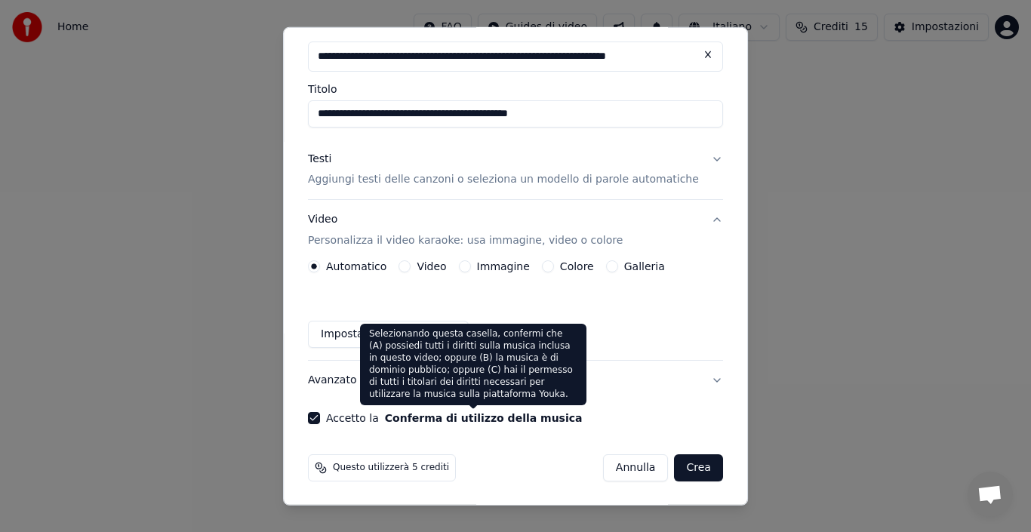
scroll to position [79, 0]
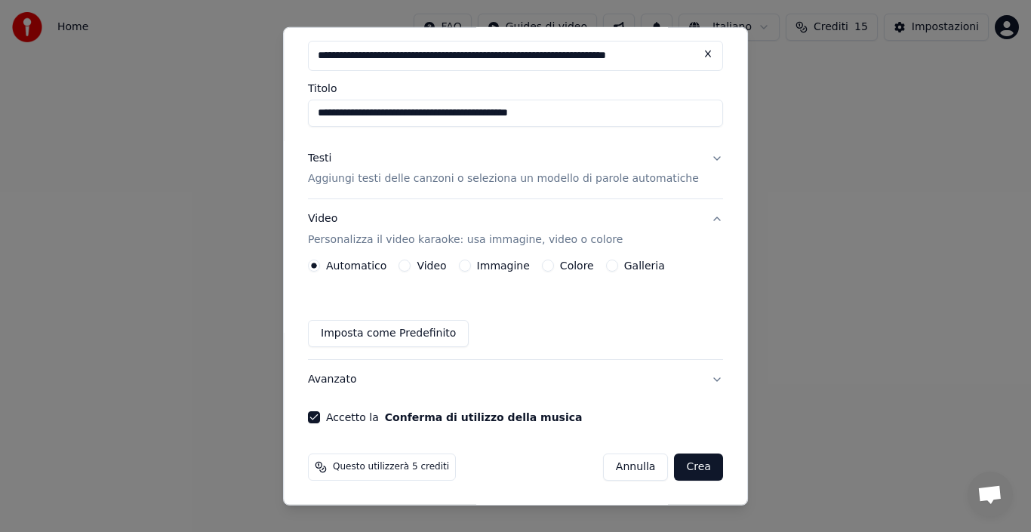
click at [675, 468] on button "Crea" at bounding box center [699, 467] width 48 height 27
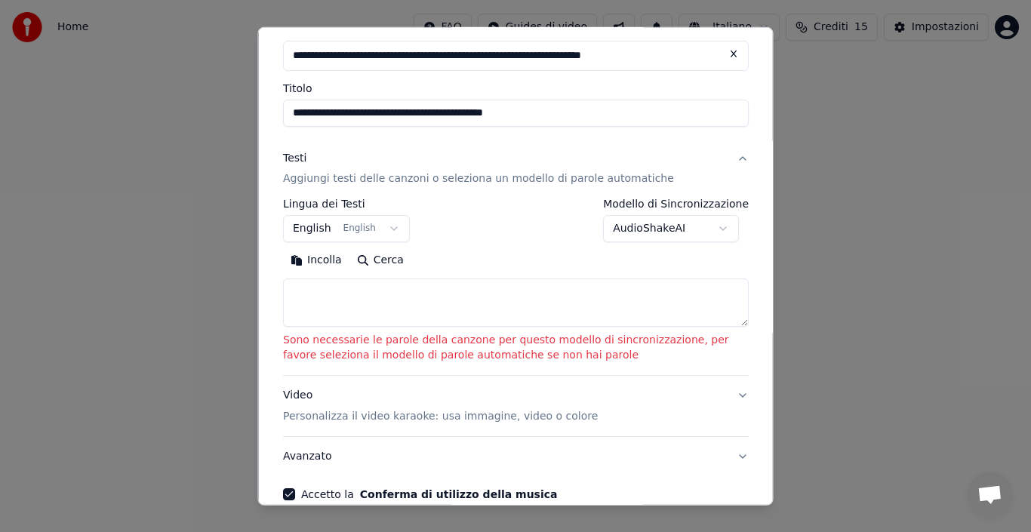
click at [303, 234] on button "English English" at bounding box center [346, 228] width 127 height 27
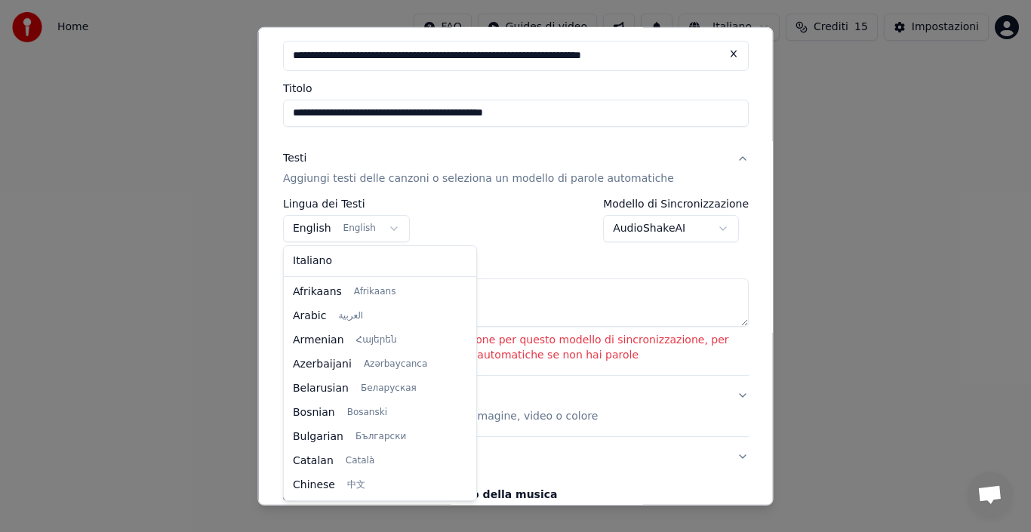
scroll to position [121, 0]
select select "**"
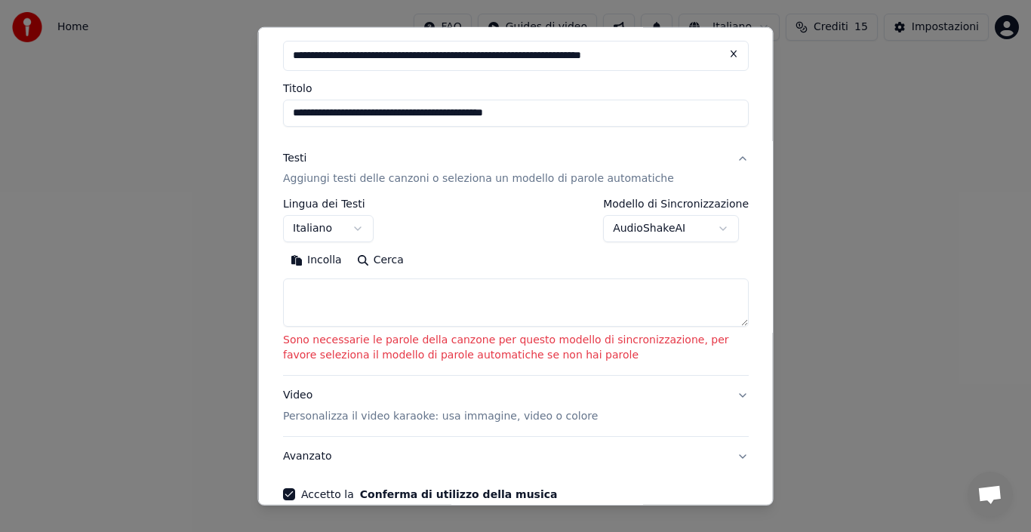
click at [347, 303] on textarea at bounding box center [516, 302] width 466 height 48
click at [468, 183] on p "Aggiungi testi delle canzoni o seleziona un modello di parole automatiche" at bounding box center [478, 178] width 391 height 15
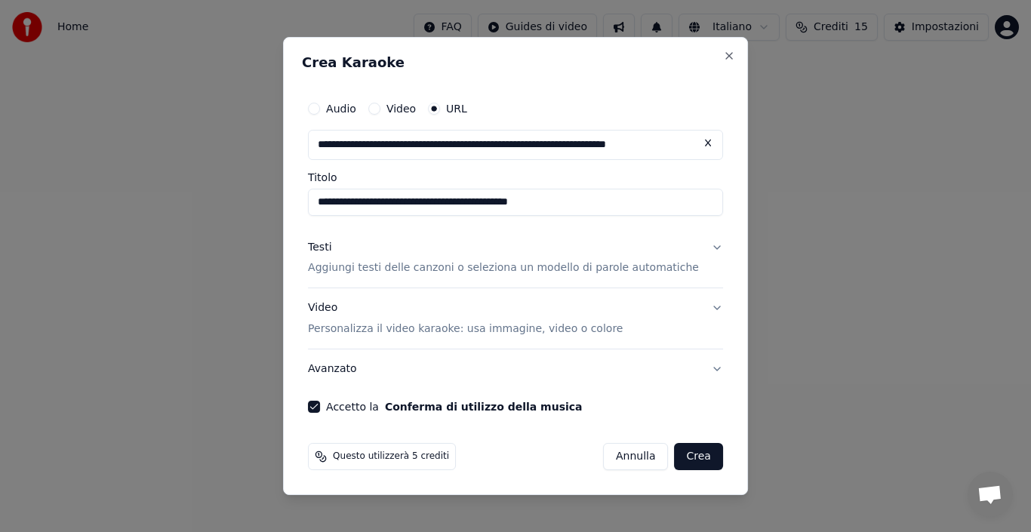
click at [678, 452] on button "Crea" at bounding box center [699, 456] width 48 height 27
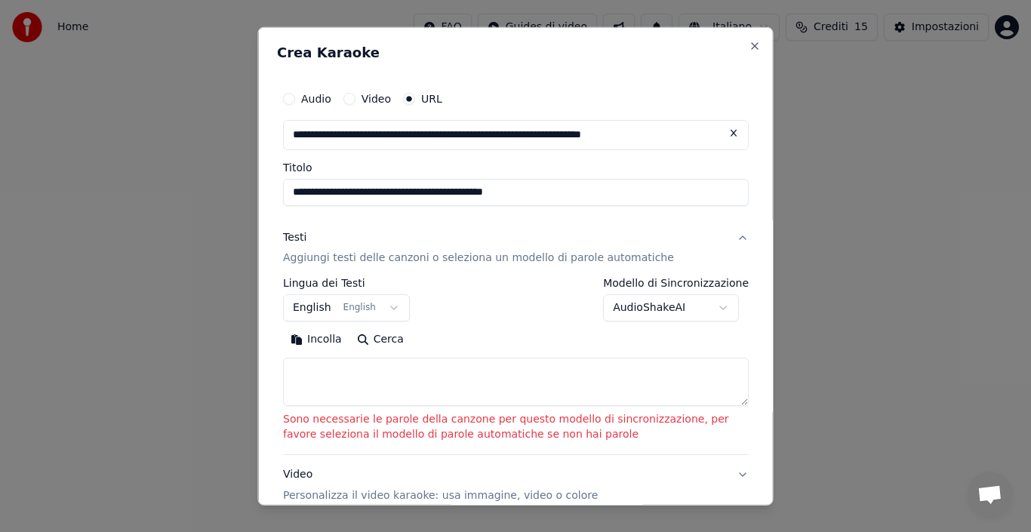
click at [523, 258] on p "Aggiungi testi delle canzoni o seleziona un modello di parole automatiche" at bounding box center [478, 258] width 391 height 15
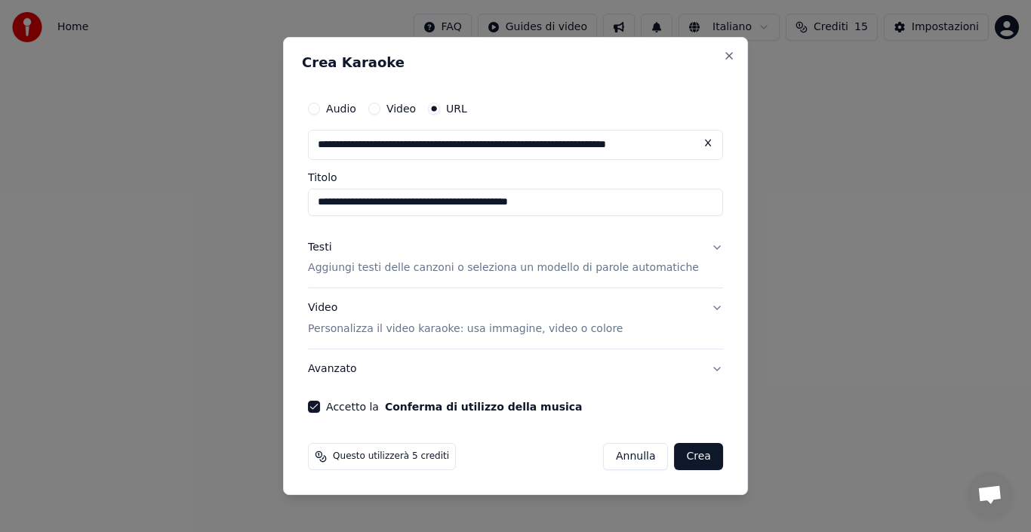
click at [699, 245] on button "Testi Aggiungi testi delle canzoni o seleziona un modello di parole automatiche" at bounding box center [515, 258] width 415 height 60
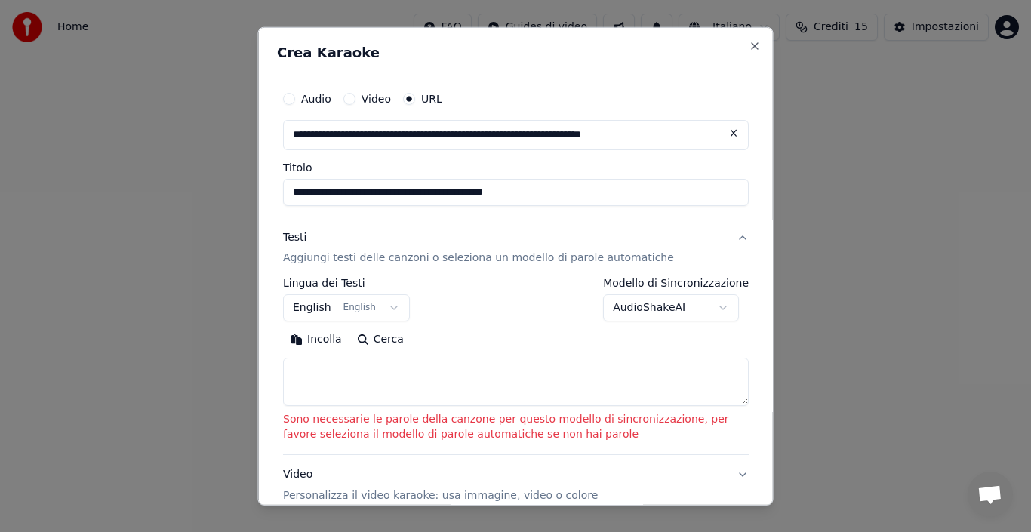
click at [317, 310] on button "English English" at bounding box center [346, 307] width 127 height 27
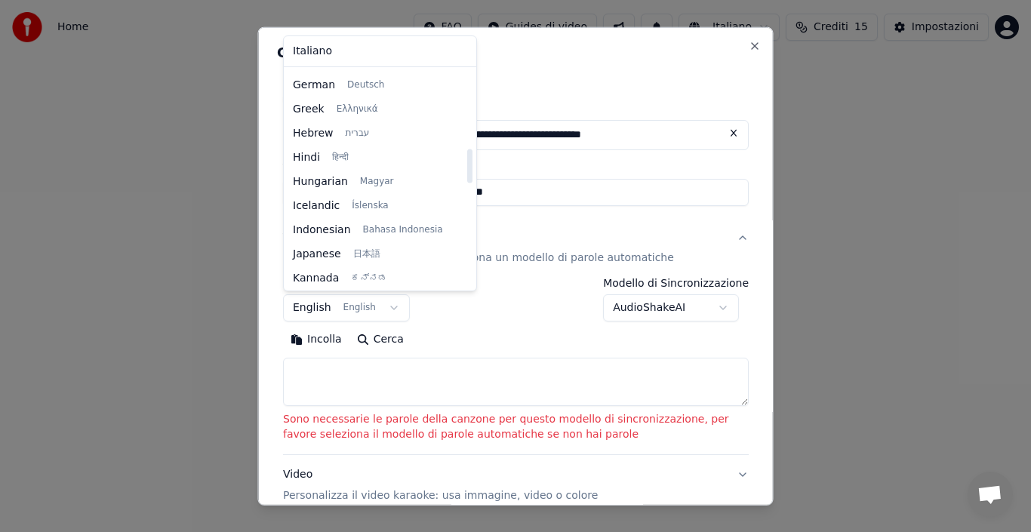
scroll to position [498, 0]
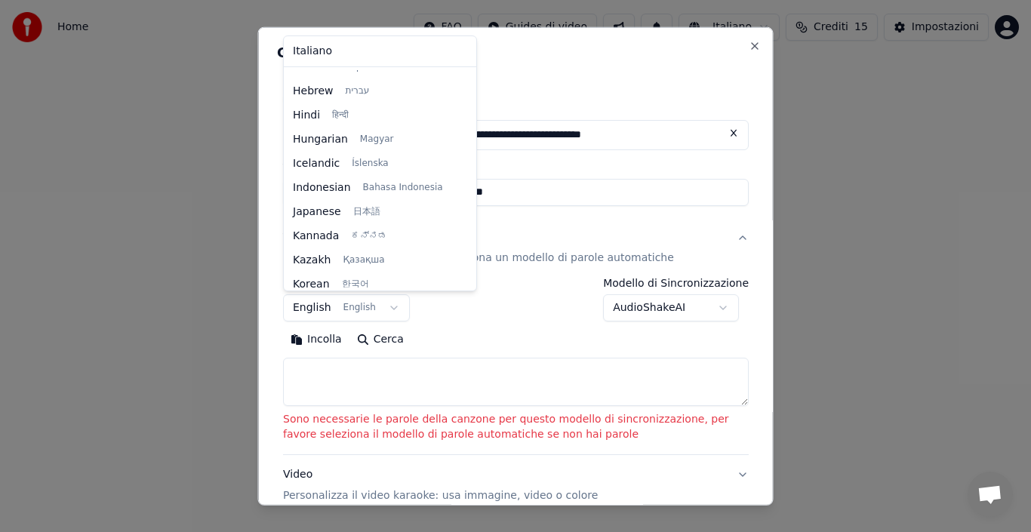
click at [590, 240] on div at bounding box center [515, 266] width 1031 height 532
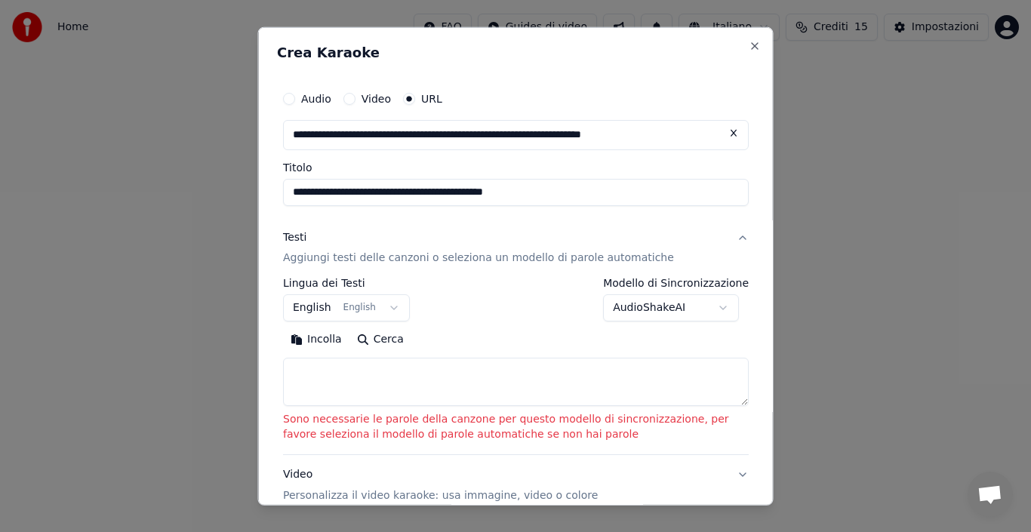
click at [497, 262] on p "Aggiungi testi delle canzoni o seleziona un modello di parole automatiche" at bounding box center [478, 258] width 391 height 15
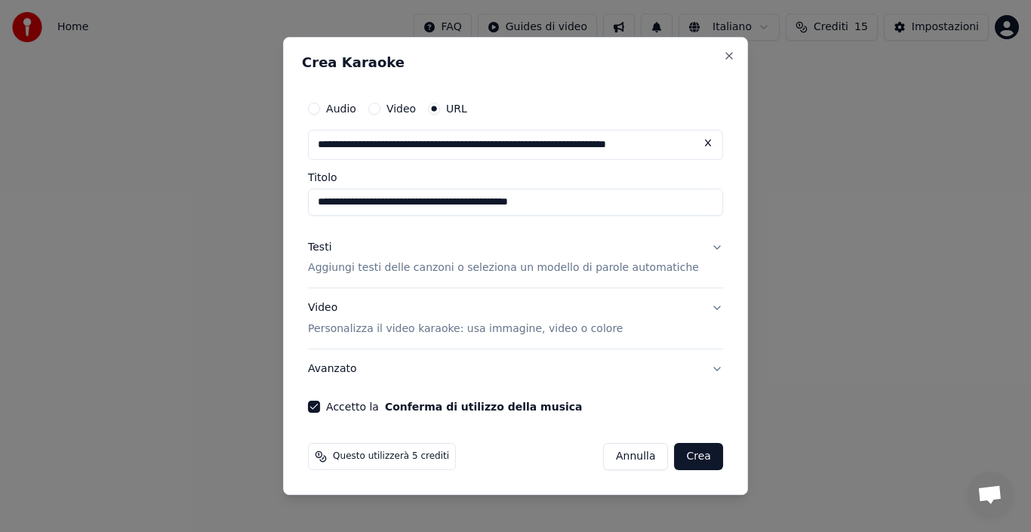
click at [697, 368] on button "Avanzato" at bounding box center [515, 368] width 415 height 39
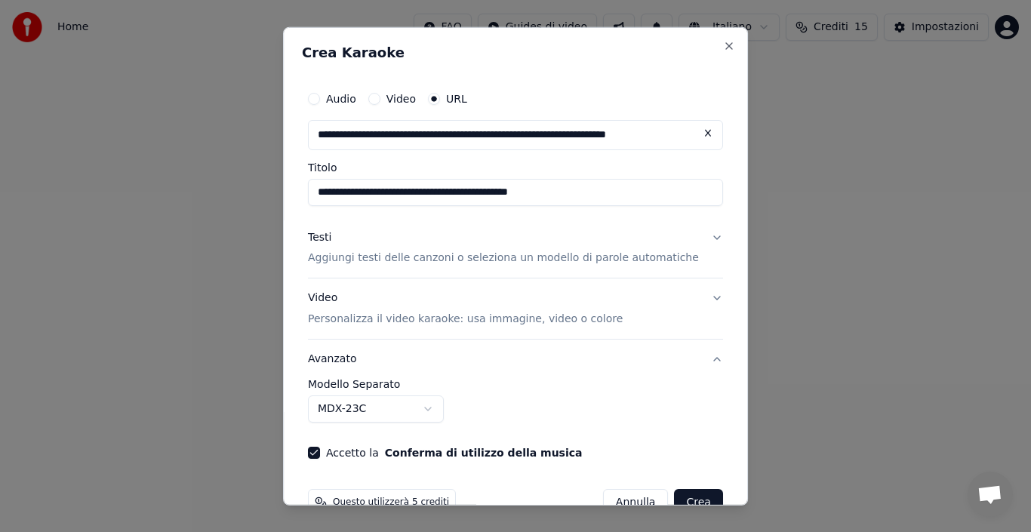
click at [439, 409] on body "**********" at bounding box center [515, 226] width 1031 height 453
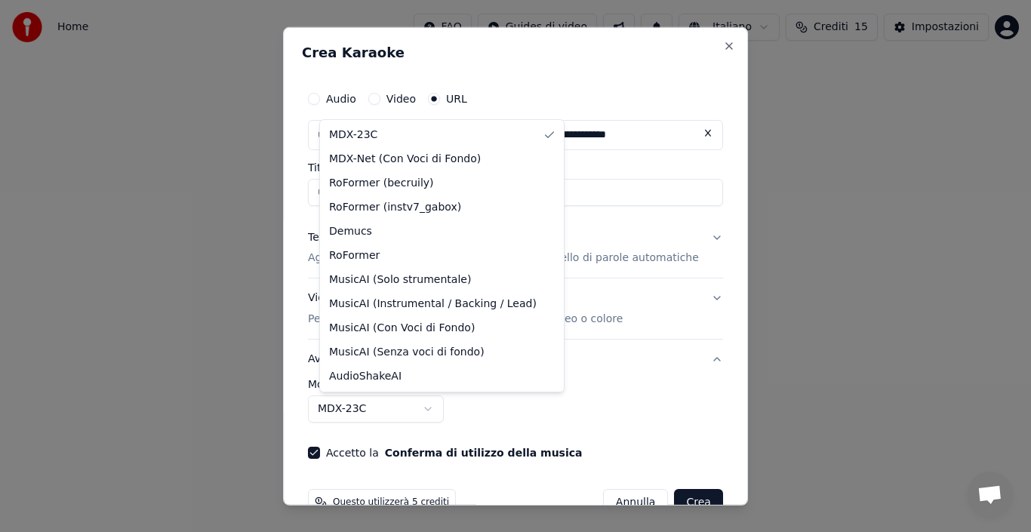
select select "**********"
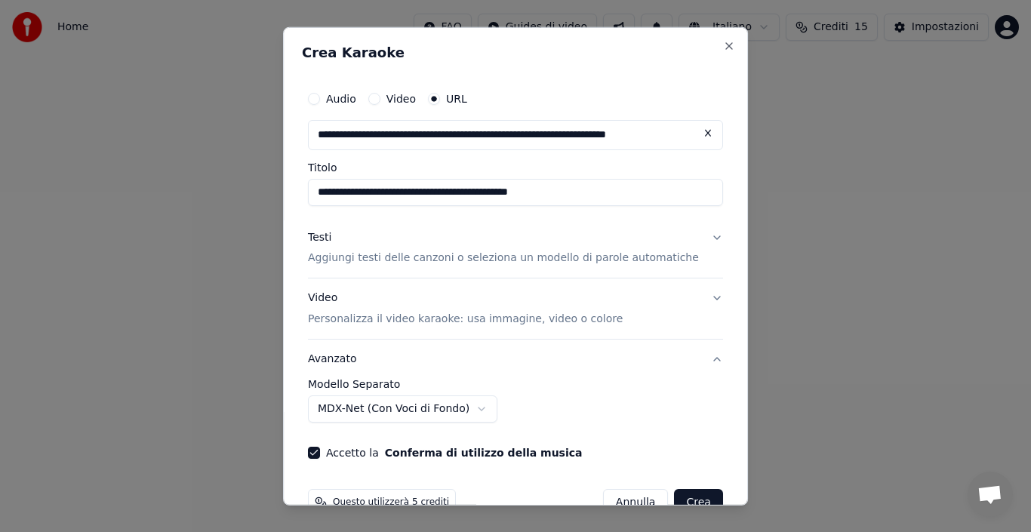
scroll to position [35, 0]
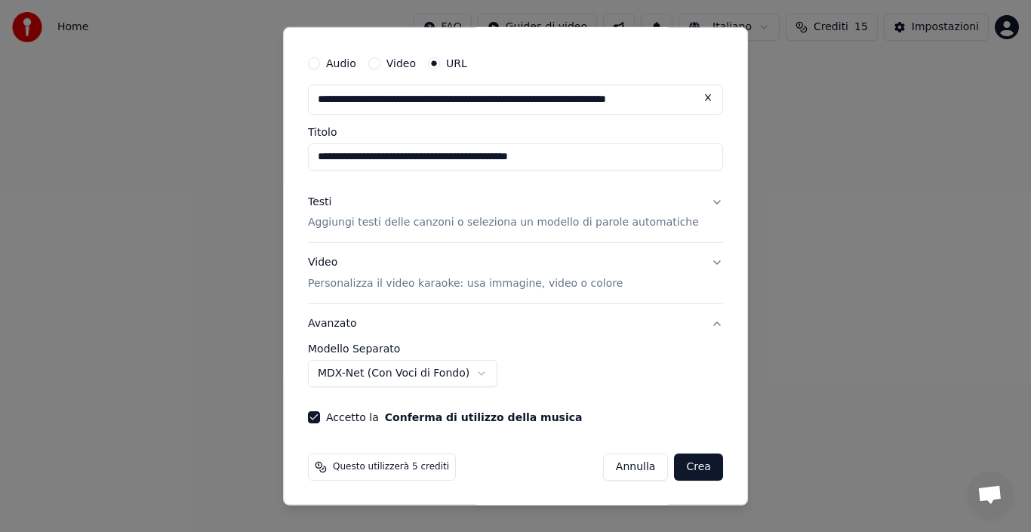
click at [675, 477] on button "Crea" at bounding box center [699, 467] width 48 height 27
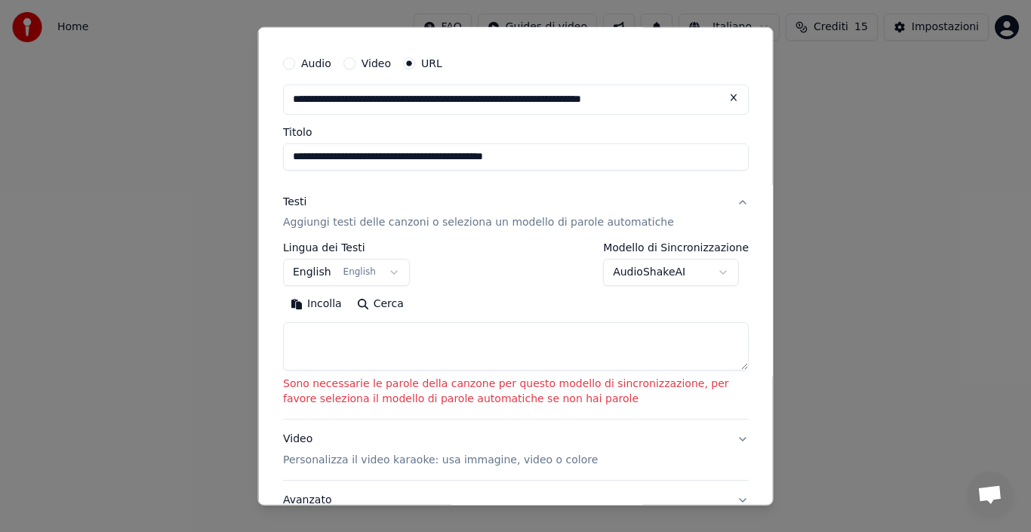
click at [686, 264] on body "**********" at bounding box center [515, 226] width 1031 height 453
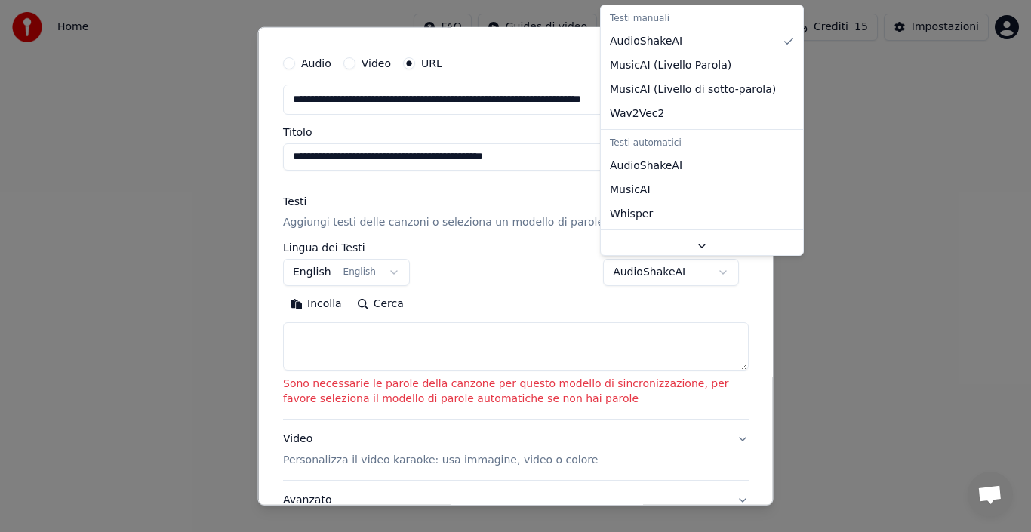
select select "**********"
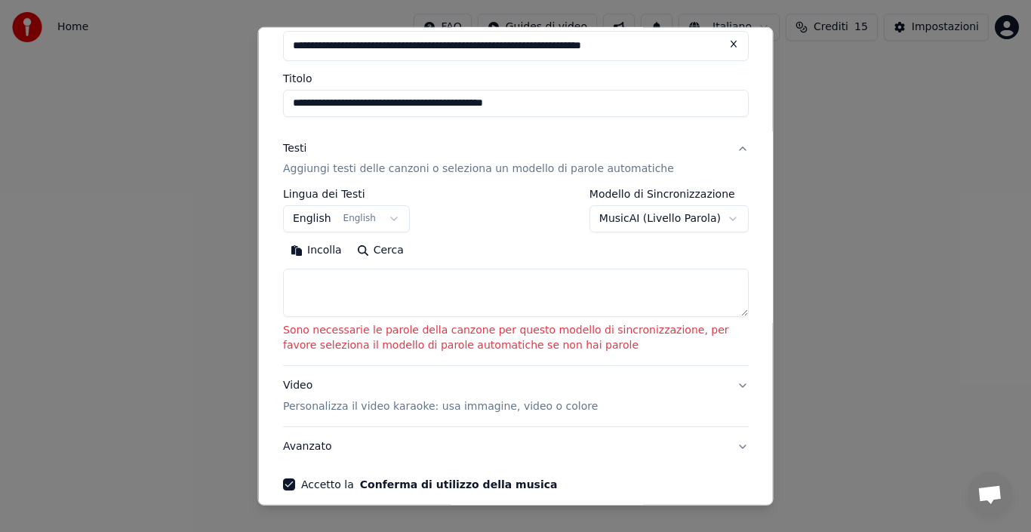
scroll to position [156, 0]
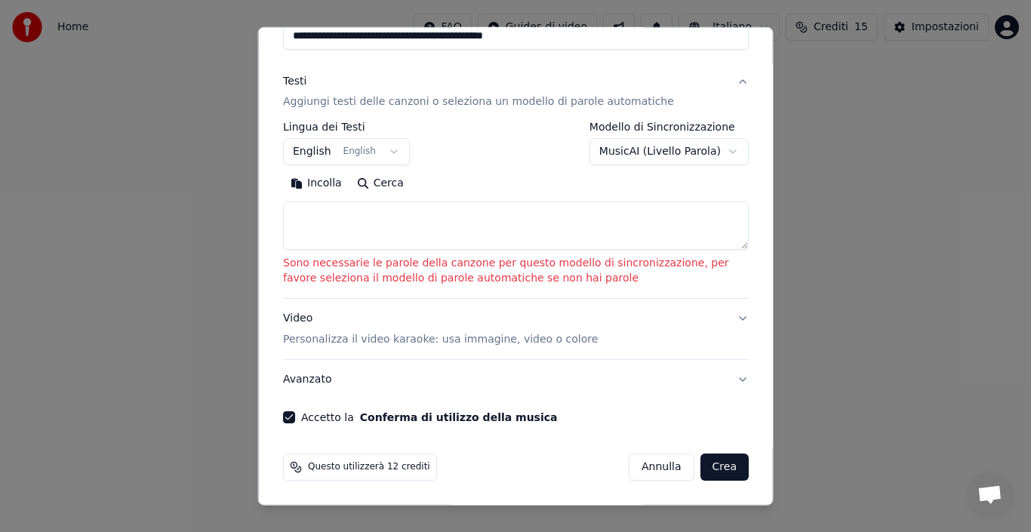
click at [718, 470] on button "Crea" at bounding box center [724, 467] width 48 height 27
click at [412, 250] on textarea at bounding box center [516, 225] width 466 height 48
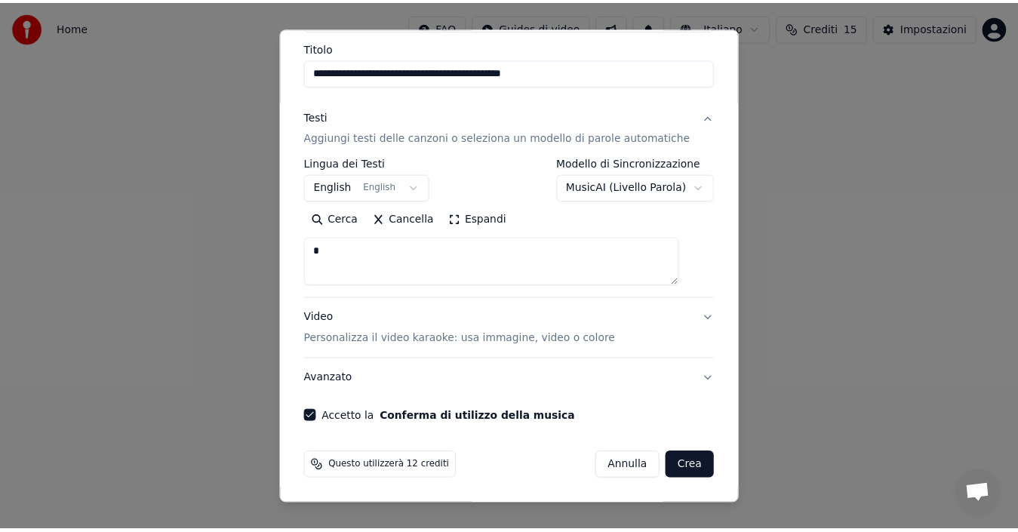
scroll to position [120, 0]
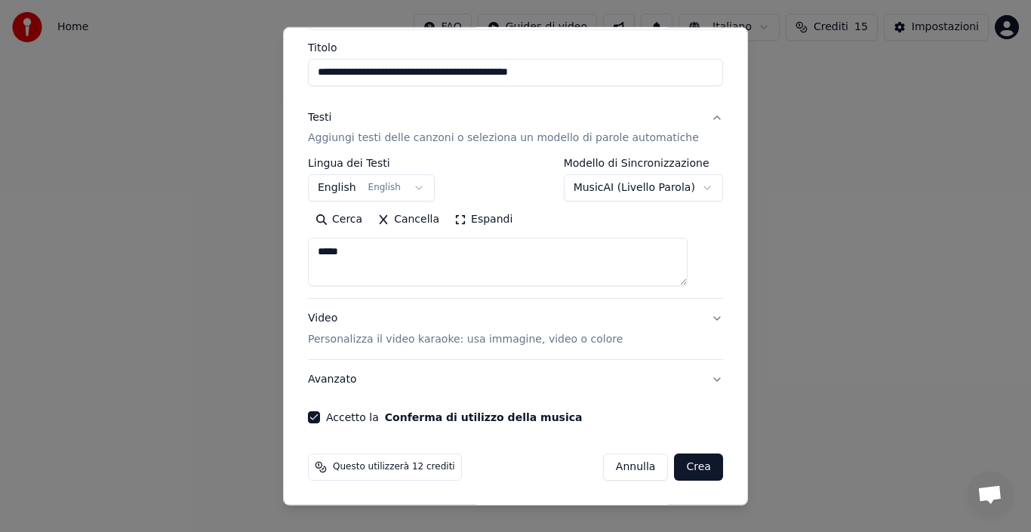
type textarea "*****"
click at [676, 463] on button "Crea" at bounding box center [699, 467] width 48 height 27
select select "**"
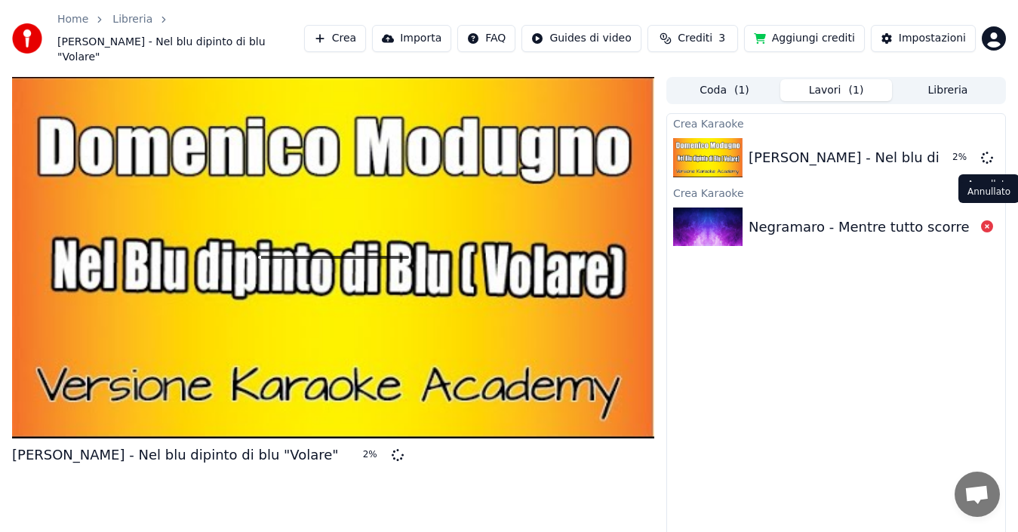
click at [989, 220] on icon at bounding box center [987, 226] width 12 height 12
click at [986, 220] on icon at bounding box center [987, 226] width 12 height 12
click at [832, 31] on button "Aggiungi crediti" at bounding box center [804, 38] width 121 height 27
click at [339, 232] on div at bounding box center [333, 257] width 642 height 361
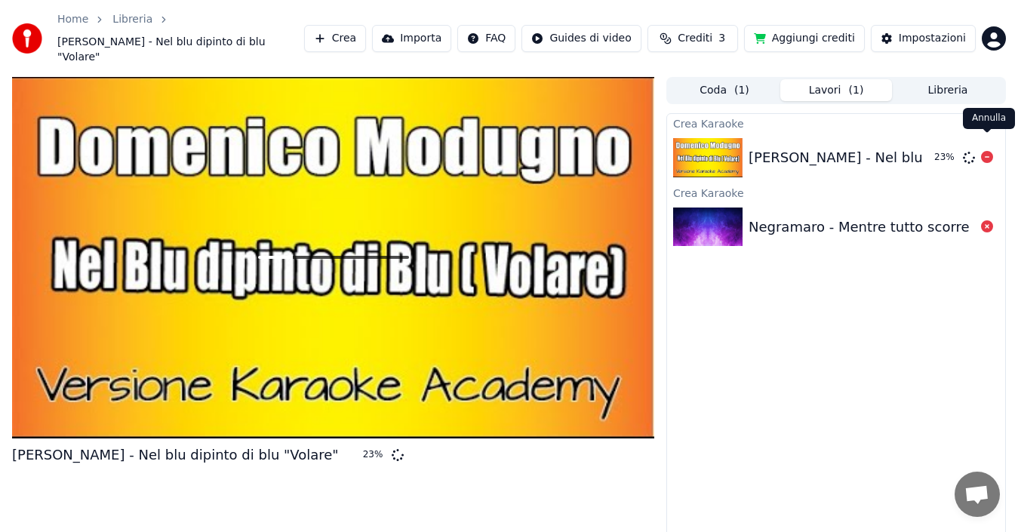
click at [991, 151] on icon at bounding box center [987, 157] width 12 height 12
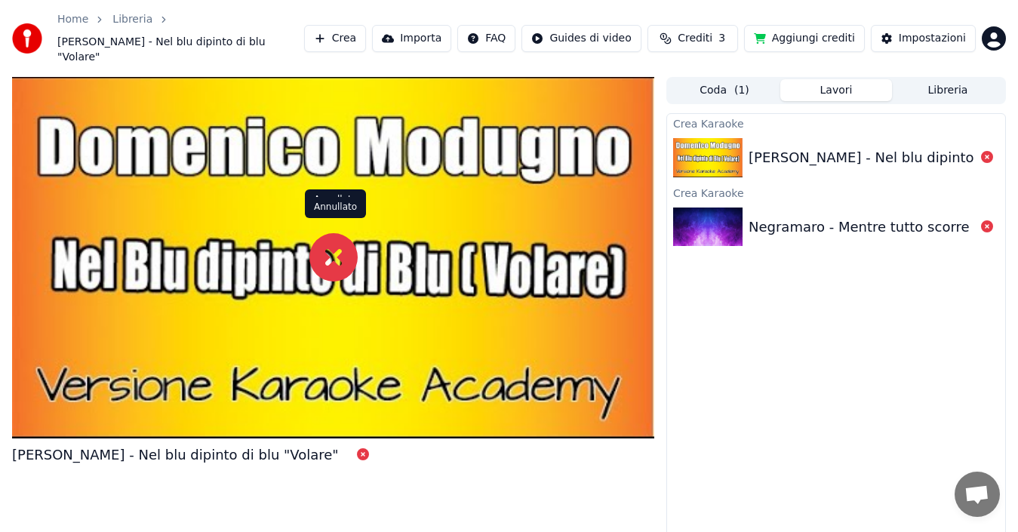
click at [328, 251] on icon at bounding box center [333, 257] width 48 height 48
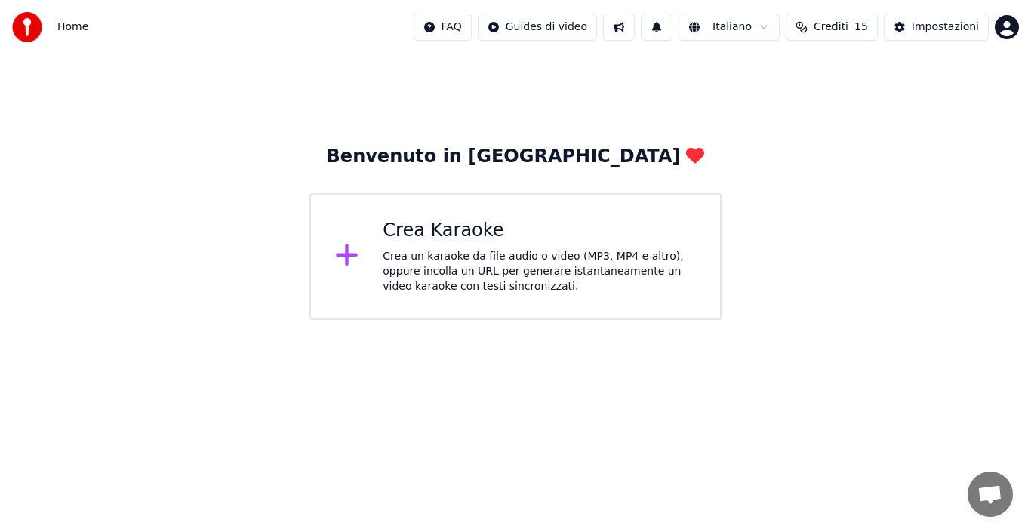
click at [1011, 31] on html "Home FAQ Guides di video Italiano Crediti 15 Impostazioni Benvenuto in Youka Cr…" at bounding box center [515, 160] width 1031 height 320
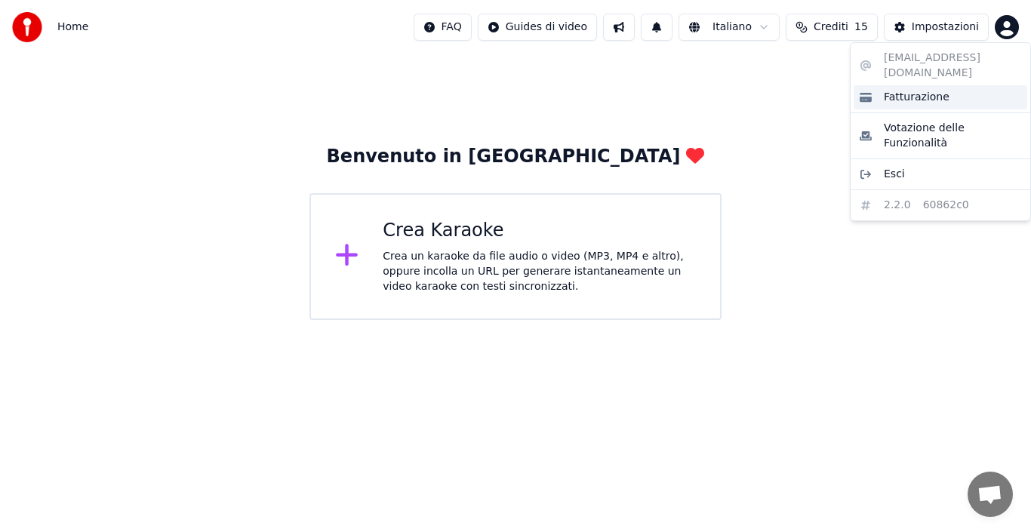
click at [905, 90] on span "Fatturazione" at bounding box center [917, 97] width 66 height 15
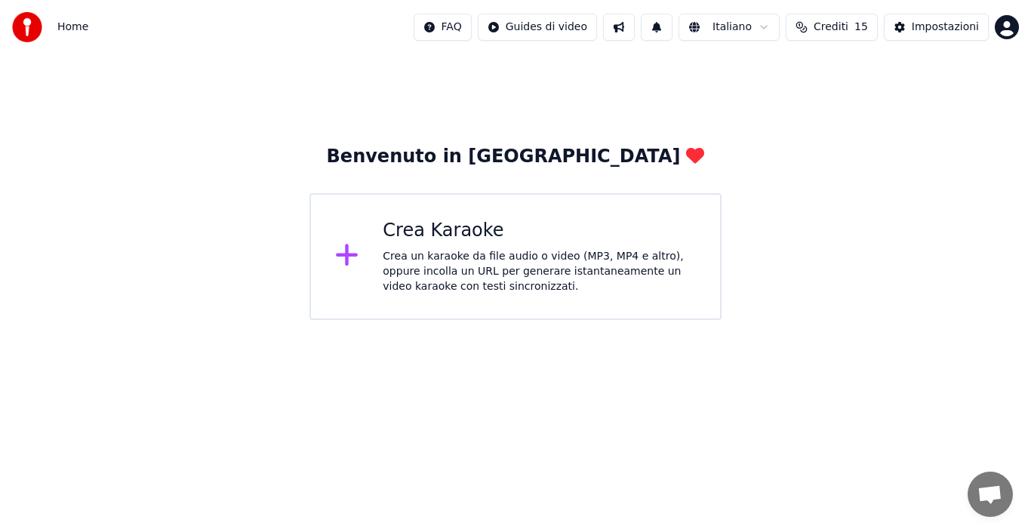
click at [841, 27] on span "Crediti" at bounding box center [831, 27] width 35 height 15
click at [663, 104] on div "Benvenuto in Youka Crea Karaoke Crea un karaoke da file audio o video (MP3, MP4…" at bounding box center [515, 187] width 1031 height 266
click at [657, 35] on button at bounding box center [657, 27] width 32 height 27
click at [629, 32] on button at bounding box center [619, 27] width 32 height 27
click at [555, 68] on div "Benvenuto in Youka Crea Karaoke Crea un karaoke da file audio o video (MP3, MP4…" at bounding box center [515, 187] width 1031 height 266
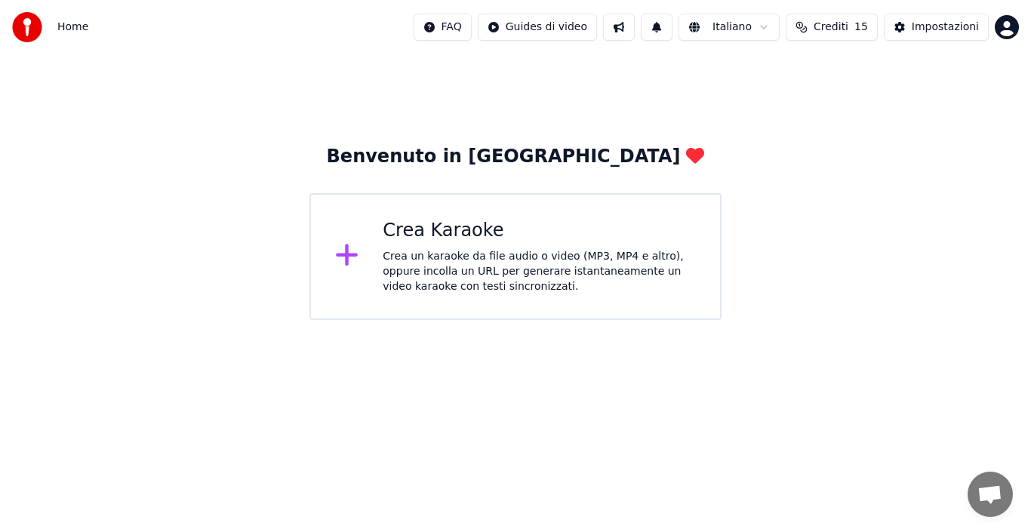
click at [447, 24] on html "Home FAQ Guides di video Italiano Crediti 15 Impostazioni Benvenuto in Youka Cr…" at bounding box center [515, 160] width 1031 height 320
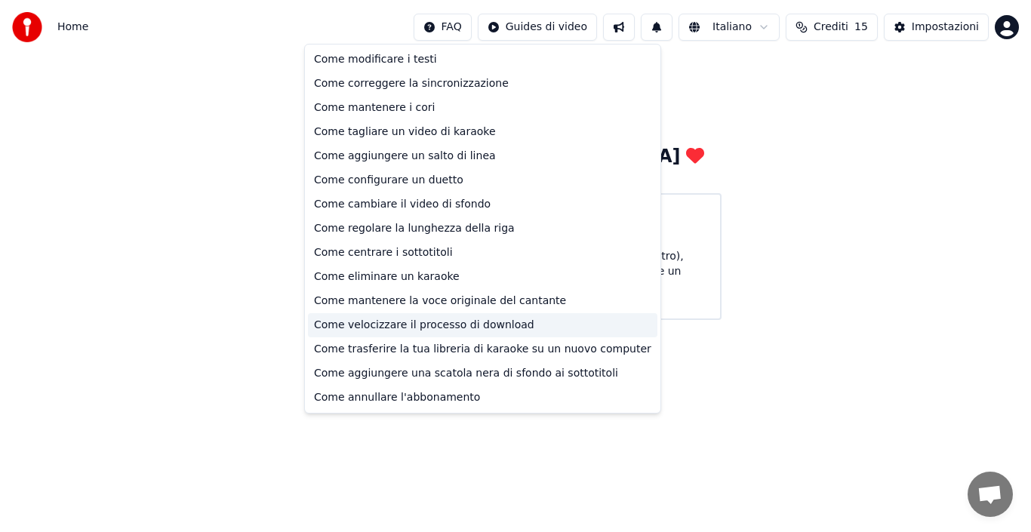
click at [348, 329] on div "Come velocizzare il processo di download" at bounding box center [482, 325] width 349 height 24
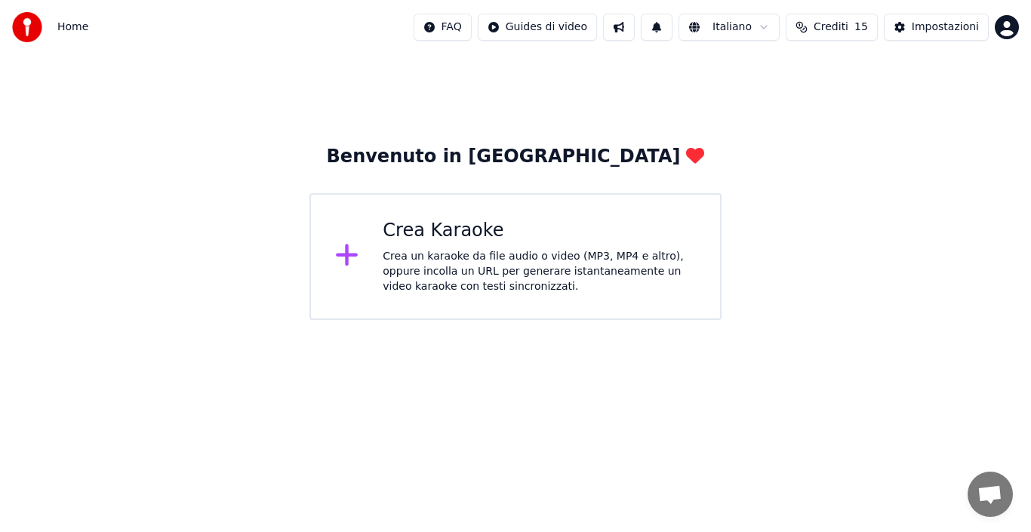
click at [476, 32] on html "Home FAQ Guides di video Italiano Crediti 15 Impostazioni Benvenuto in Youka Cr…" at bounding box center [515, 160] width 1031 height 320
